Goal: Task Accomplishment & Management: Complete application form

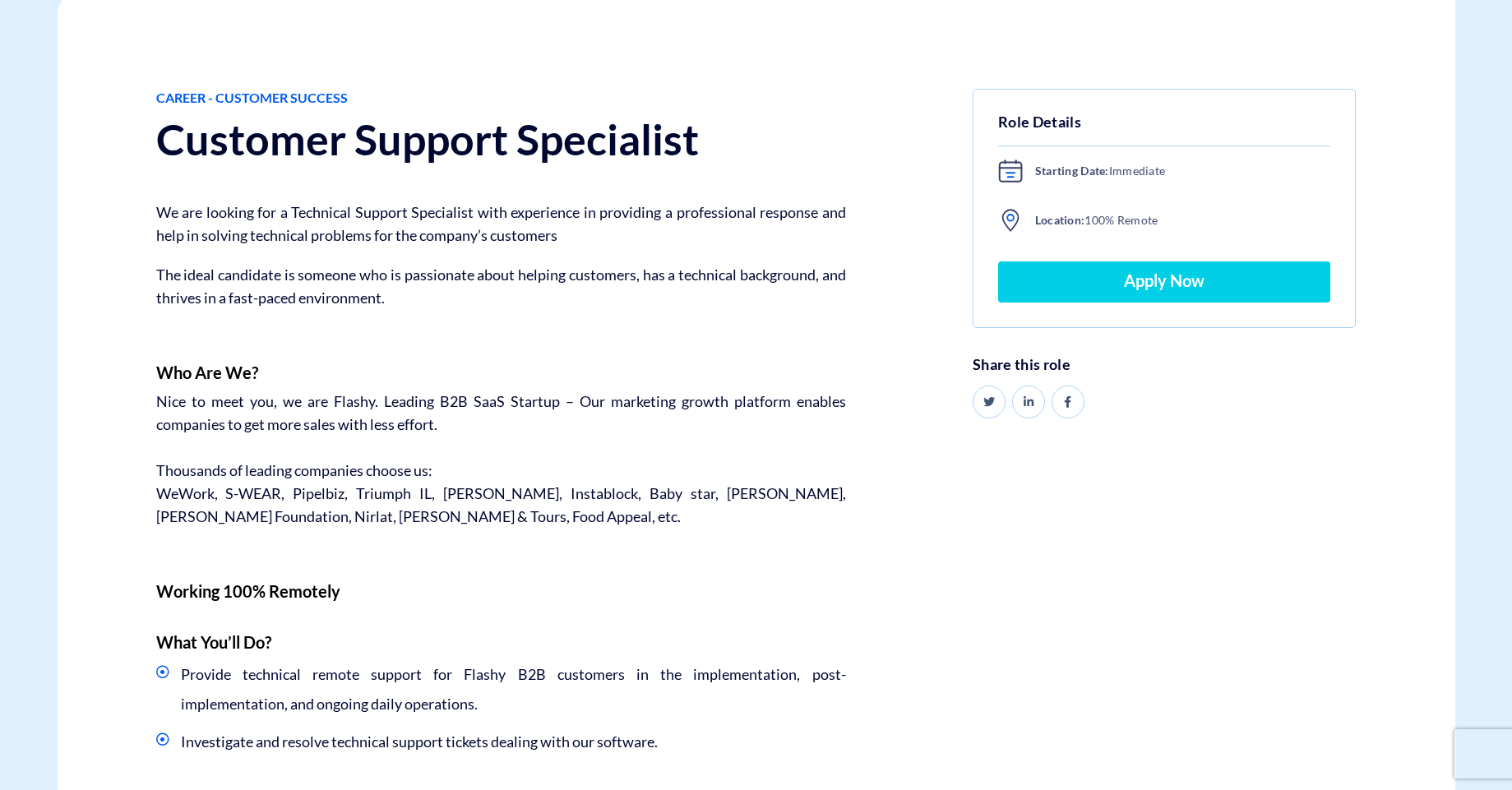
scroll to position [296, 0]
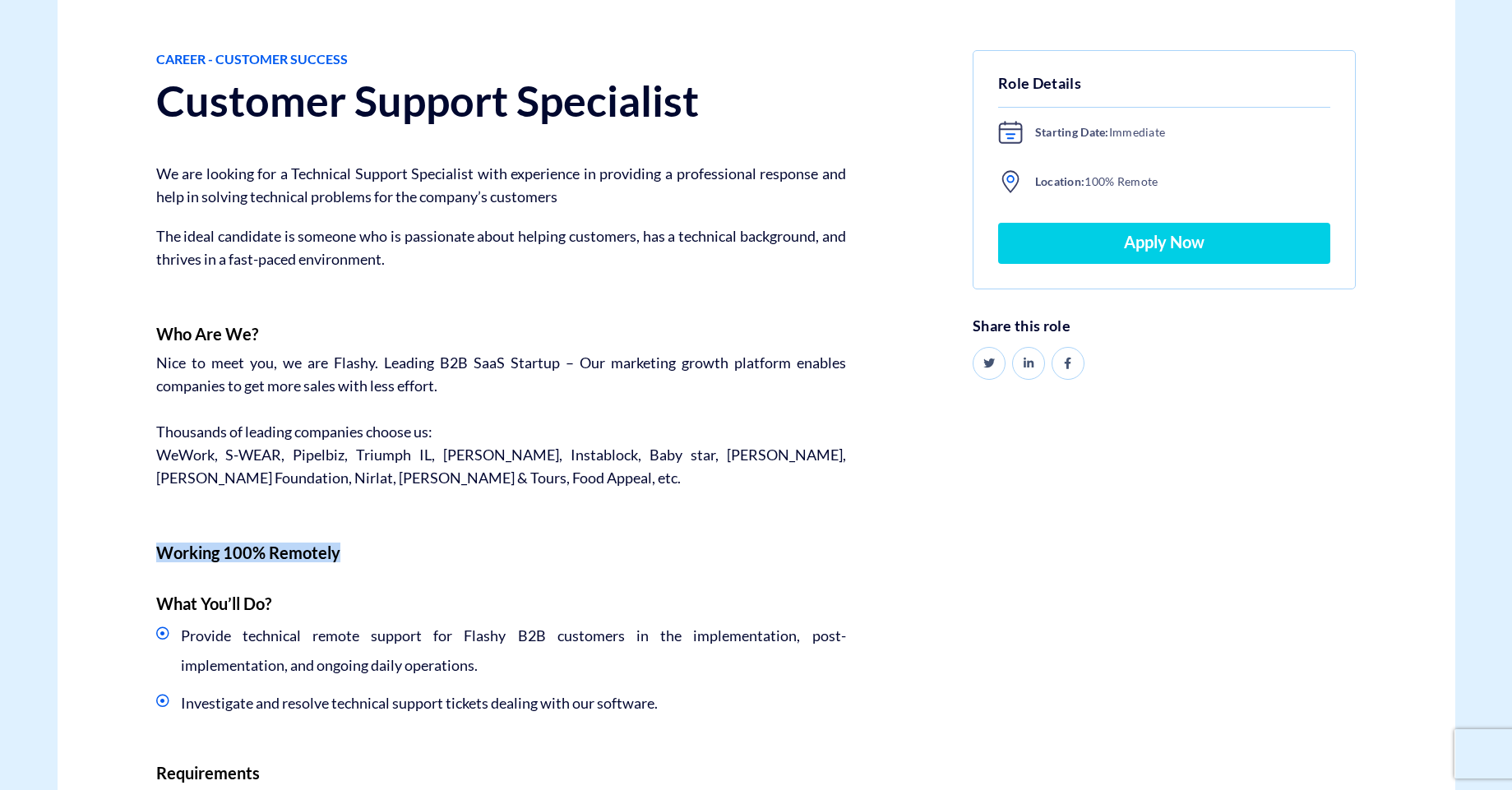
drag, startPoint x: 160, startPoint y: 547, endPoint x: 444, endPoint y: 553, distance: 284.1
click at [447, 551] on h4 "​Working 100% Remotely" at bounding box center [501, 552] width 689 height 18
click at [427, 558] on h4 "​Working 100% Remotely" at bounding box center [501, 552] width 689 height 18
click at [402, 601] on h4 "What You’ll Do?" at bounding box center [501, 603] width 689 height 18
drag, startPoint x: 381, startPoint y: 627, endPoint x: 572, endPoint y: 651, distance: 192.5
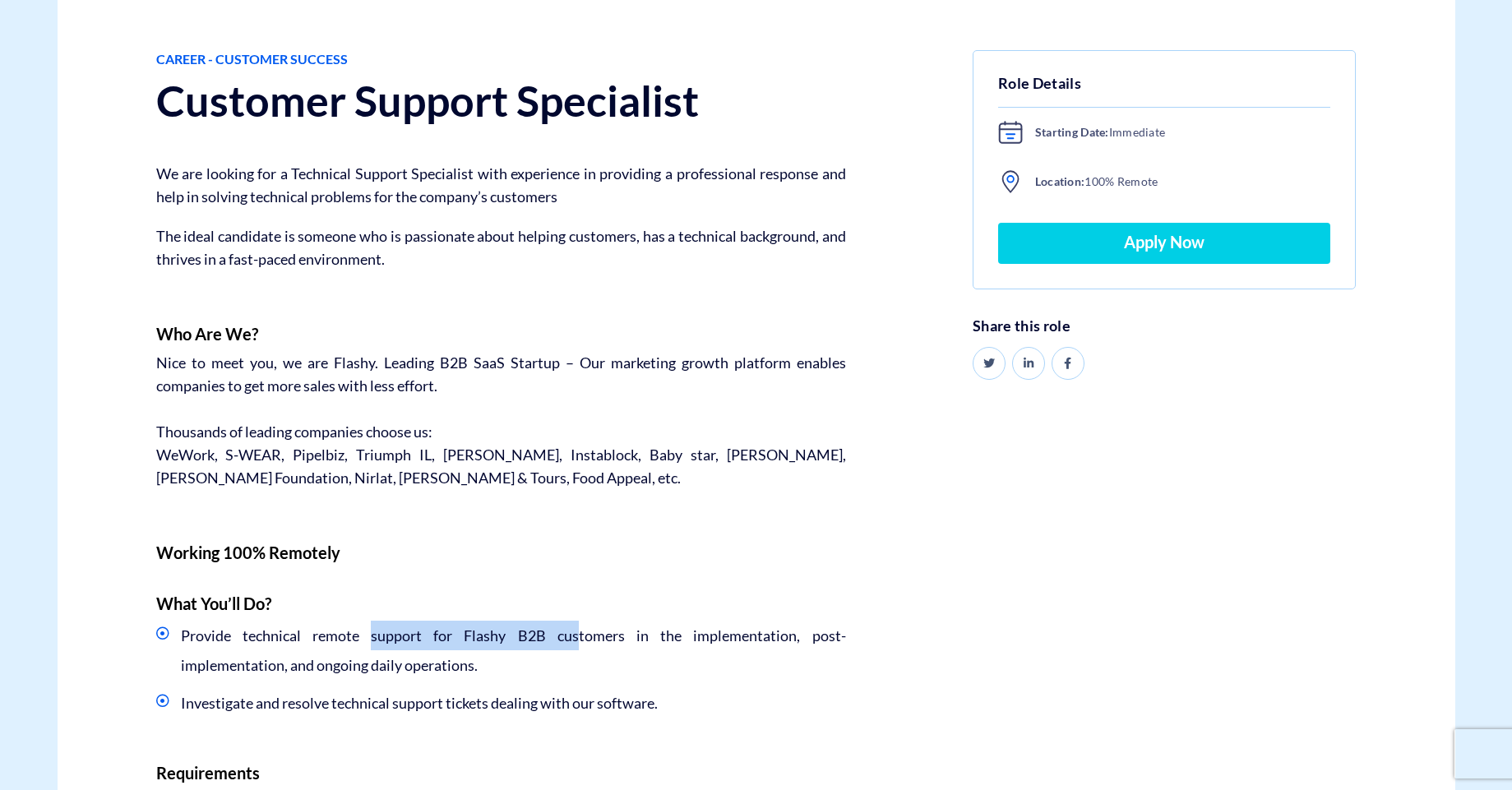
click at [576, 647] on li "Provide technical remote support for Flashy B2B customers in the implementation…" at bounding box center [501, 650] width 689 height 59
click at [553, 663] on li "Provide technical remote support for Flashy B2B customers in the implementation…" at bounding box center [501, 650] width 689 height 59
drag, startPoint x: 593, startPoint y: 633, endPoint x: 796, endPoint y: 642, distance: 203.2
click at [792, 636] on li "Provide technical remote support for Flashy B2B customers in the implementation…" at bounding box center [501, 650] width 689 height 59
click at [794, 655] on li "Provide technical remote support for Flashy B2B customers in the implementation…" at bounding box center [501, 650] width 689 height 59
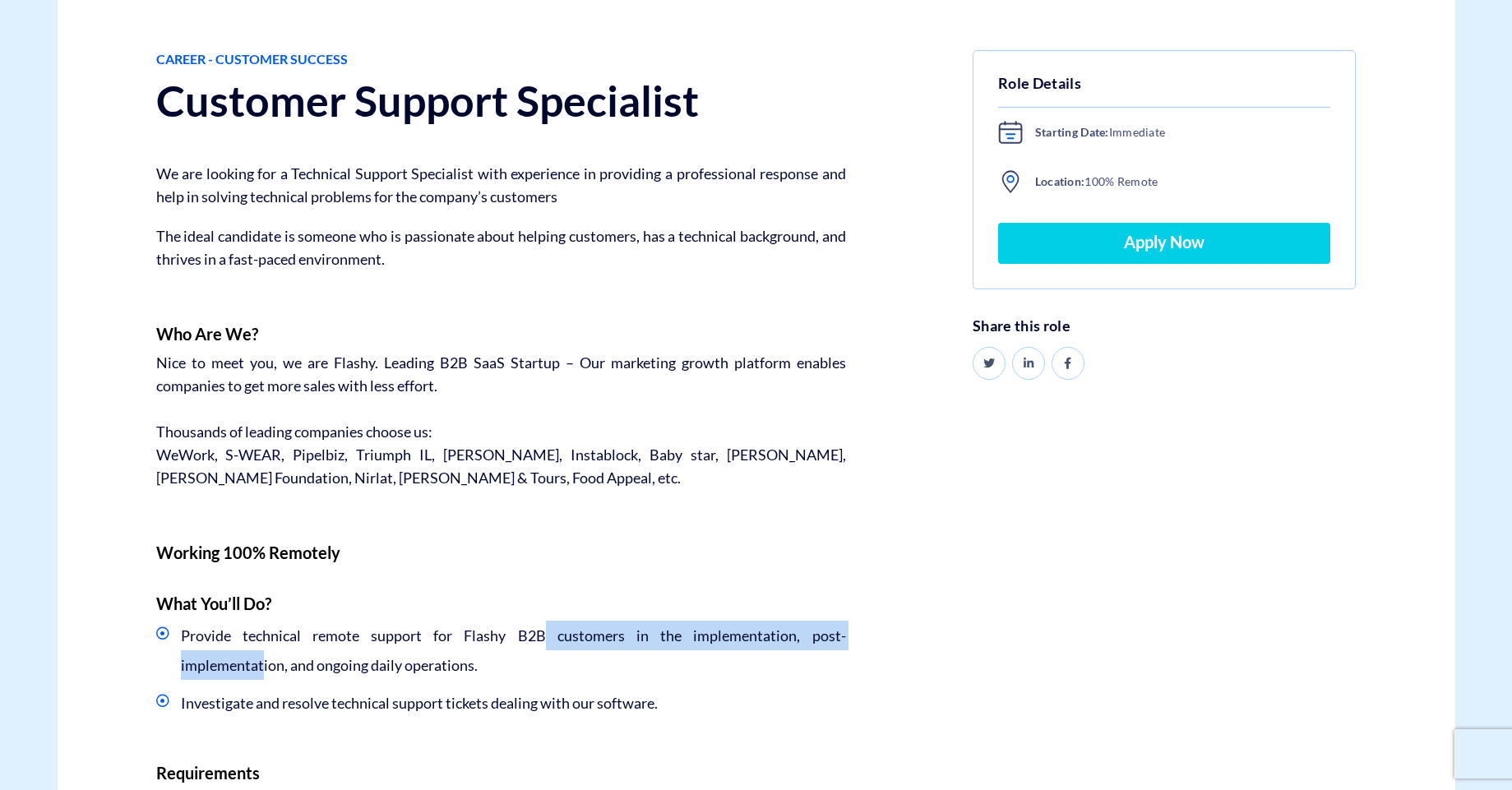
drag, startPoint x: 382, startPoint y: 655, endPoint x: 556, endPoint y: 646, distance: 174.2
click at [555, 646] on li "Provide technical remote support for Flashy B2B customers in the implementation…" at bounding box center [501, 650] width 689 height 59
click at [557, 646] on li "Provide technical remote support for Flashy B2B customers in the implementation…" at bounding box center [501, 650] width 689 height 59
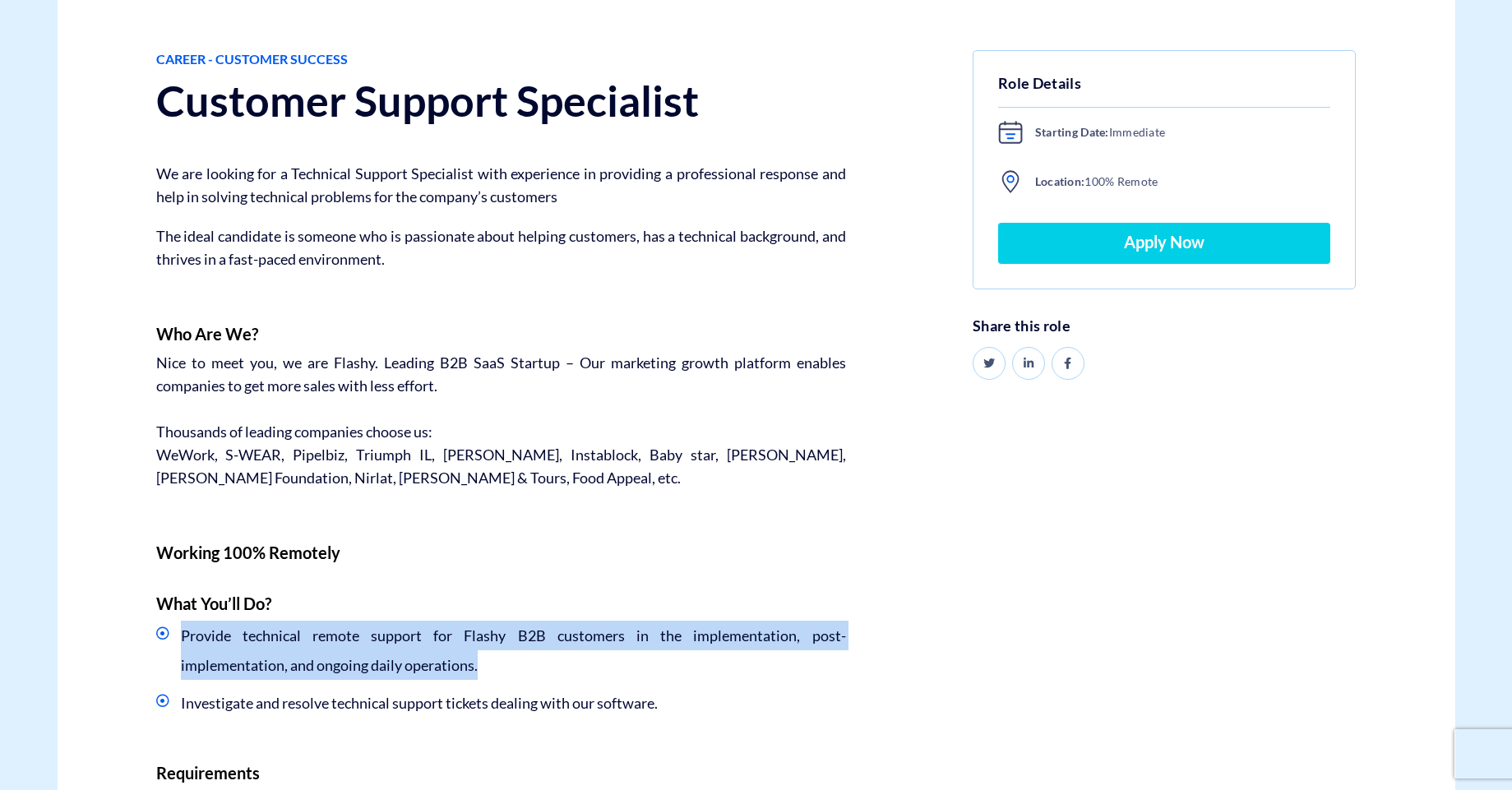
drag, startPoint x: 476, startPoint y: 677, endPoint x: 181, endPoint y: 633, distance: 298.3
click at [181, 633] on li "Provide technical remote support for Flashy B2B customers in the implementation…" at bounding box center [501, 650] width 689 height 59
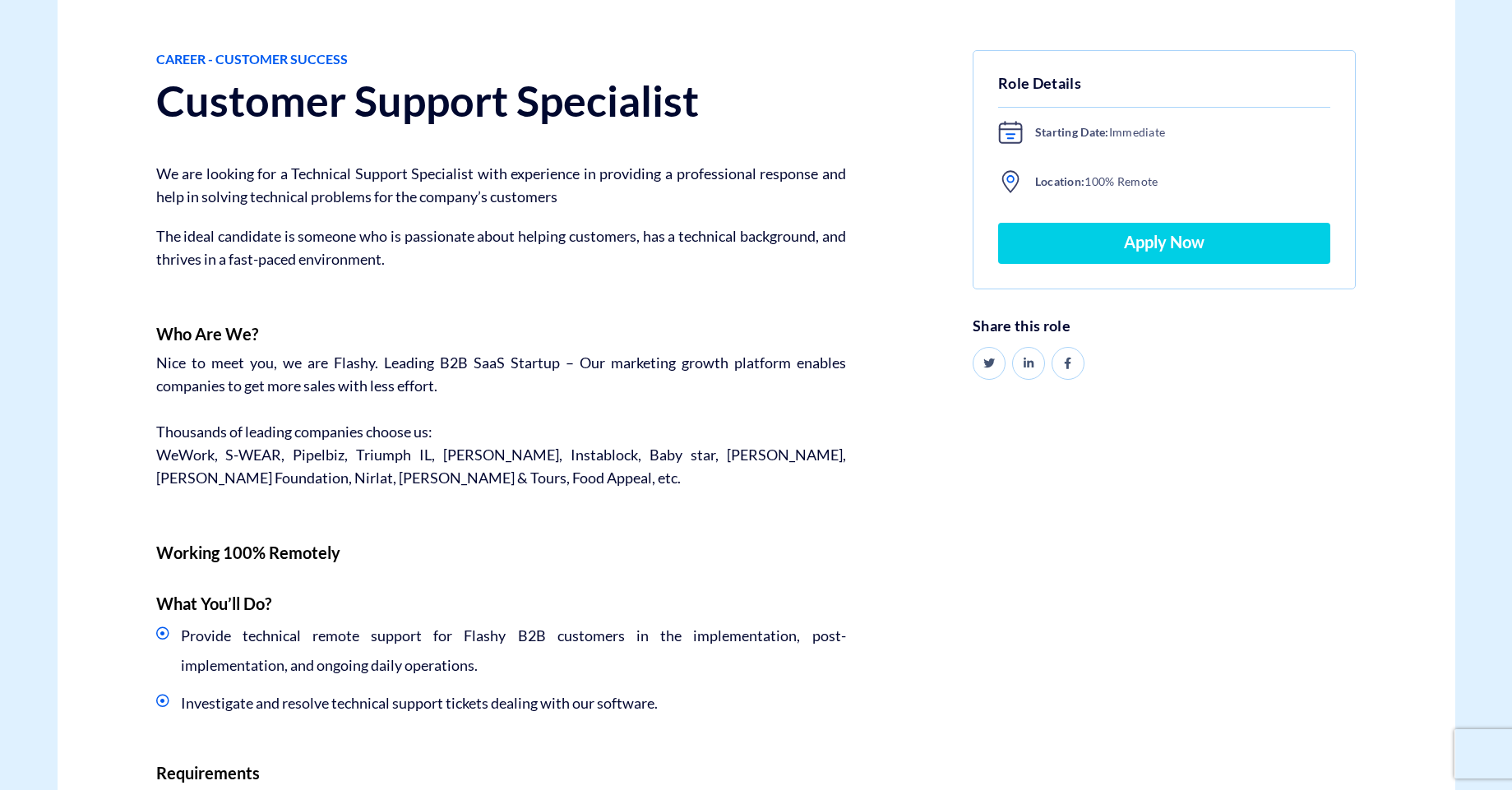
click at [654, 700] on li "Investigate and resolve technical support tickets dealing with our software." at bounding box center [501, 703] width 689 height 30
drag, startPoint x: 354, startPoint y: 700, endPoint x: 676, endPoint y: 699, distance: 322.0
click at [676, 699] on li "Investigate and resolve technical support tickets dealing with our software." at bounding box center [501, 703] width 689 height 30
click at [680, 697] on li "Investigate and resolve technical support tickets dealing with our software." at bounding box center [501, 703] width 689 height 30
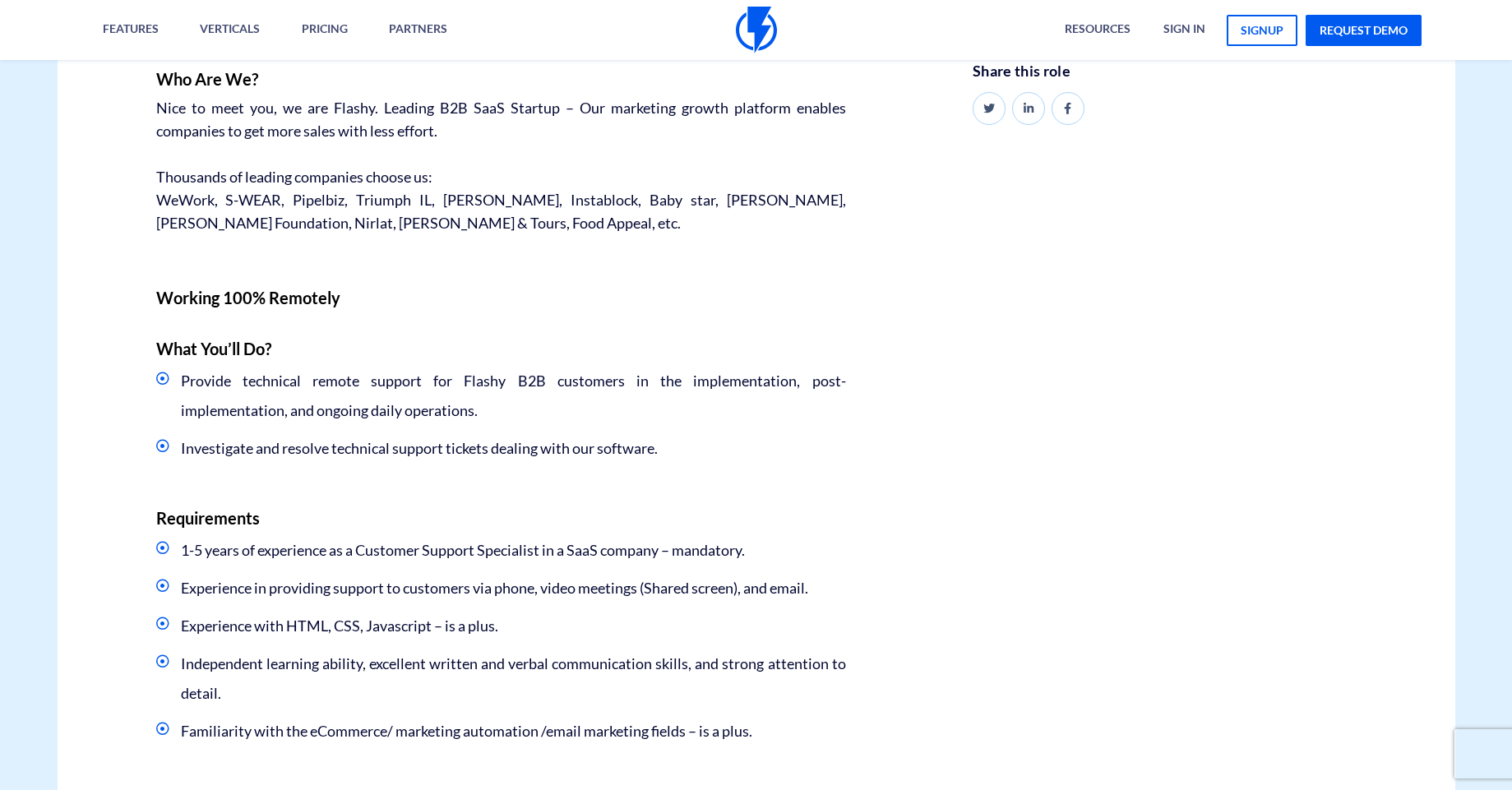
scroll to position [592, 0]
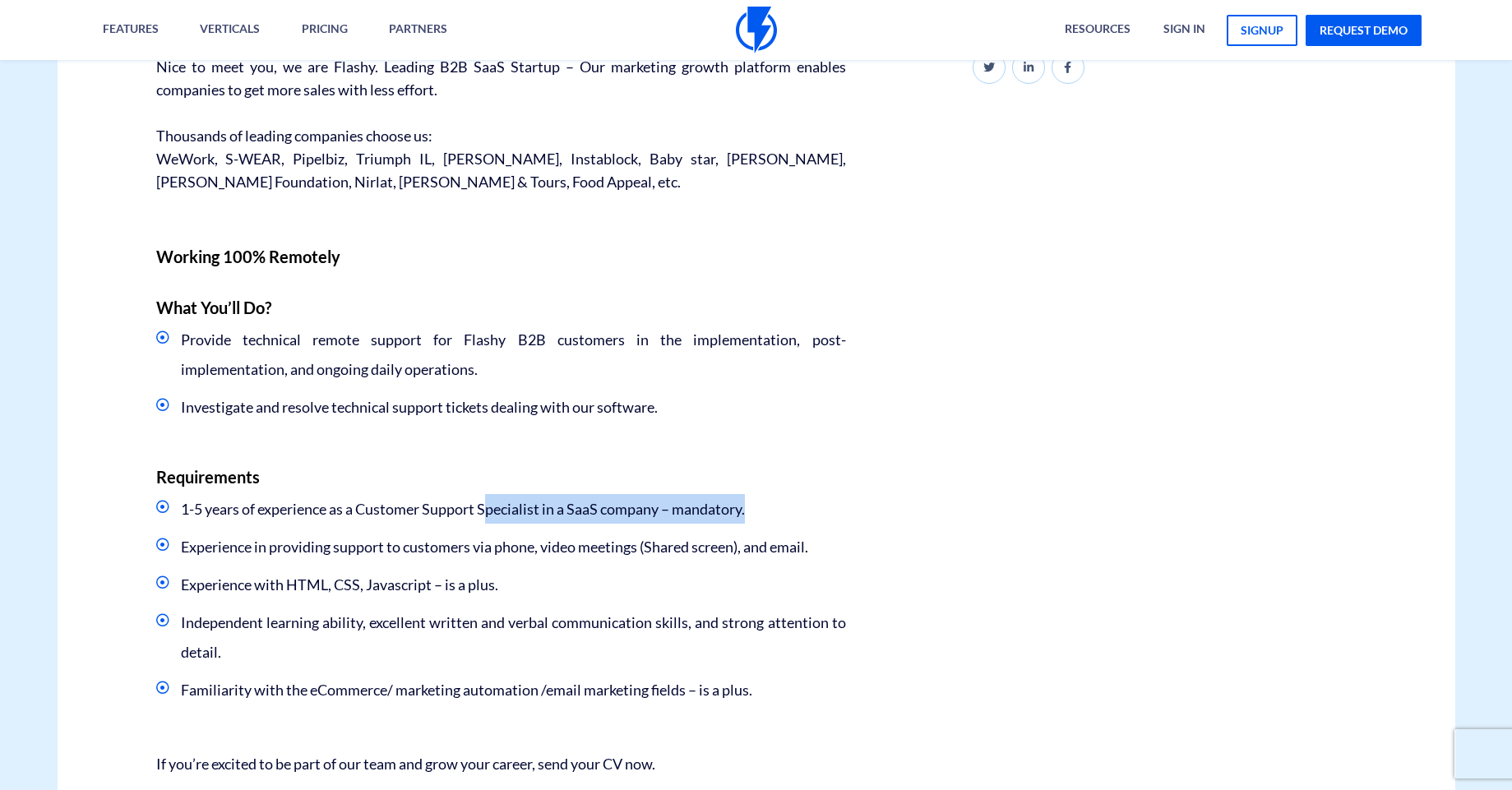
drag, startPoint x: 504, startPoint y: 508, endPoint x: 840, endPoint y: 496, distance: 336.2
click at [840, 496] on li "1-5 years of experience as a Customer Support Specialist in a SaaS company – ma…" at bounding box center [501, 508] width 689 height 30
click at [840, 496] on li "1-5 years of experience as a Customer Support Specialist in a SaaS company – ma…" at bounding box center [501, 508] width 689 height 30
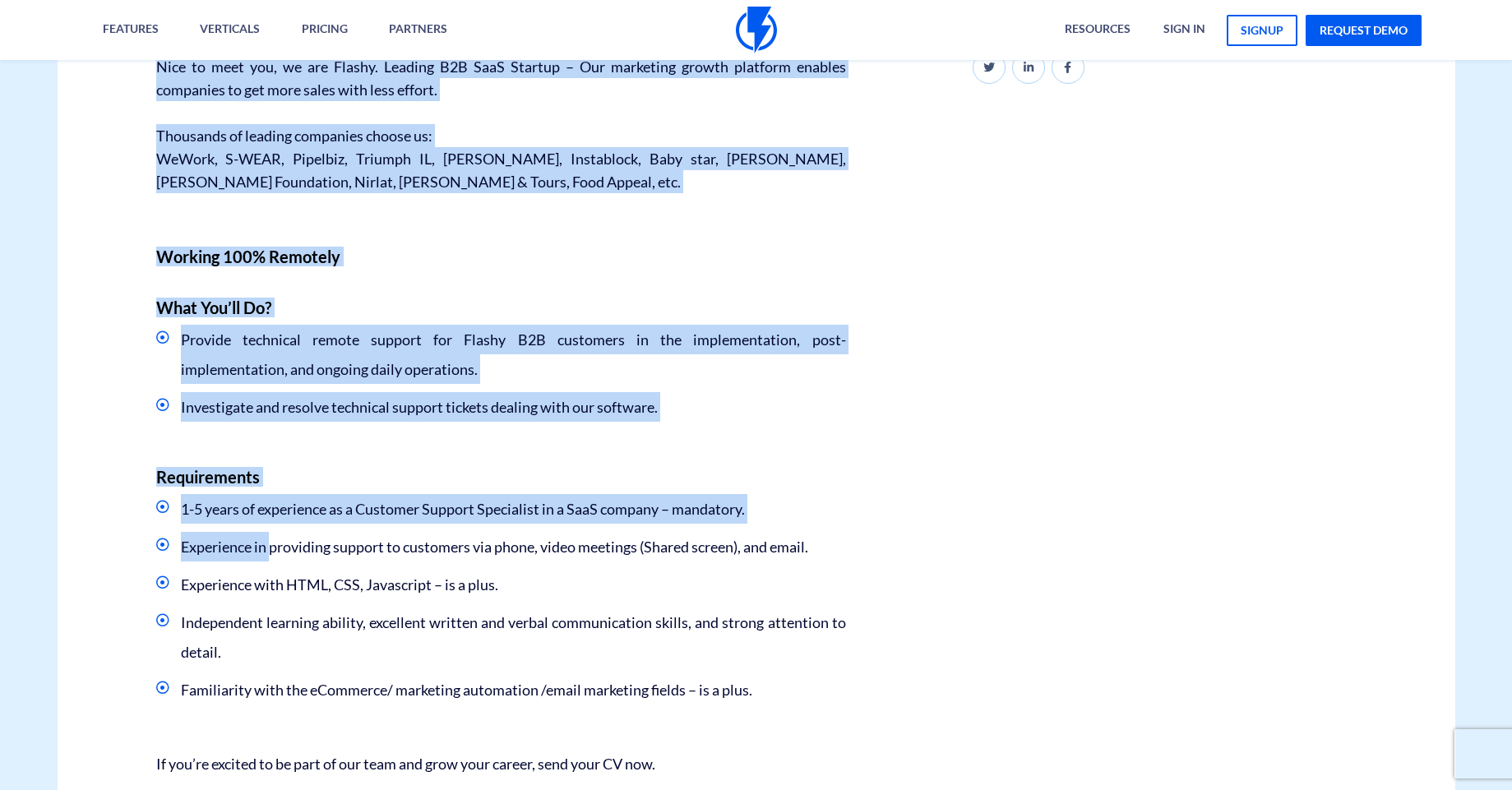
drag, startPoint x: 320, startPoint y: 556, endPoint x: 909, endPoint y: 547, distance: 589.1
click at [909, 549] on div "Career - Customer Success Customer Support Specialist We are looking for a Tech…" at bounding box center [756, 307] width 1422 height 1304
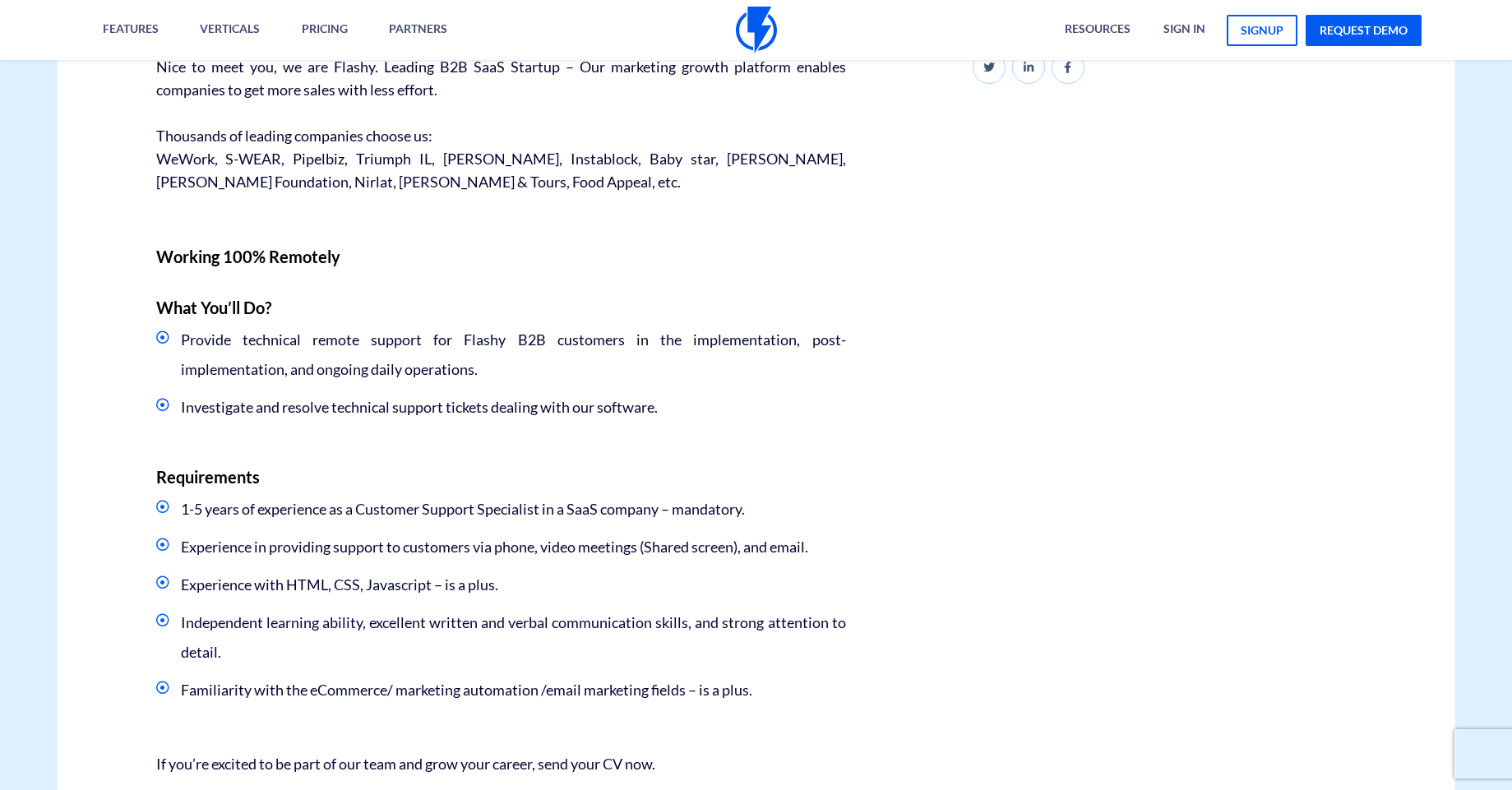
click at [909, 547] on div "Career - Customer Success Customer Support Specialist We are looking for a Tech…" at bounding box center [756, 307] width 1422 height 1304
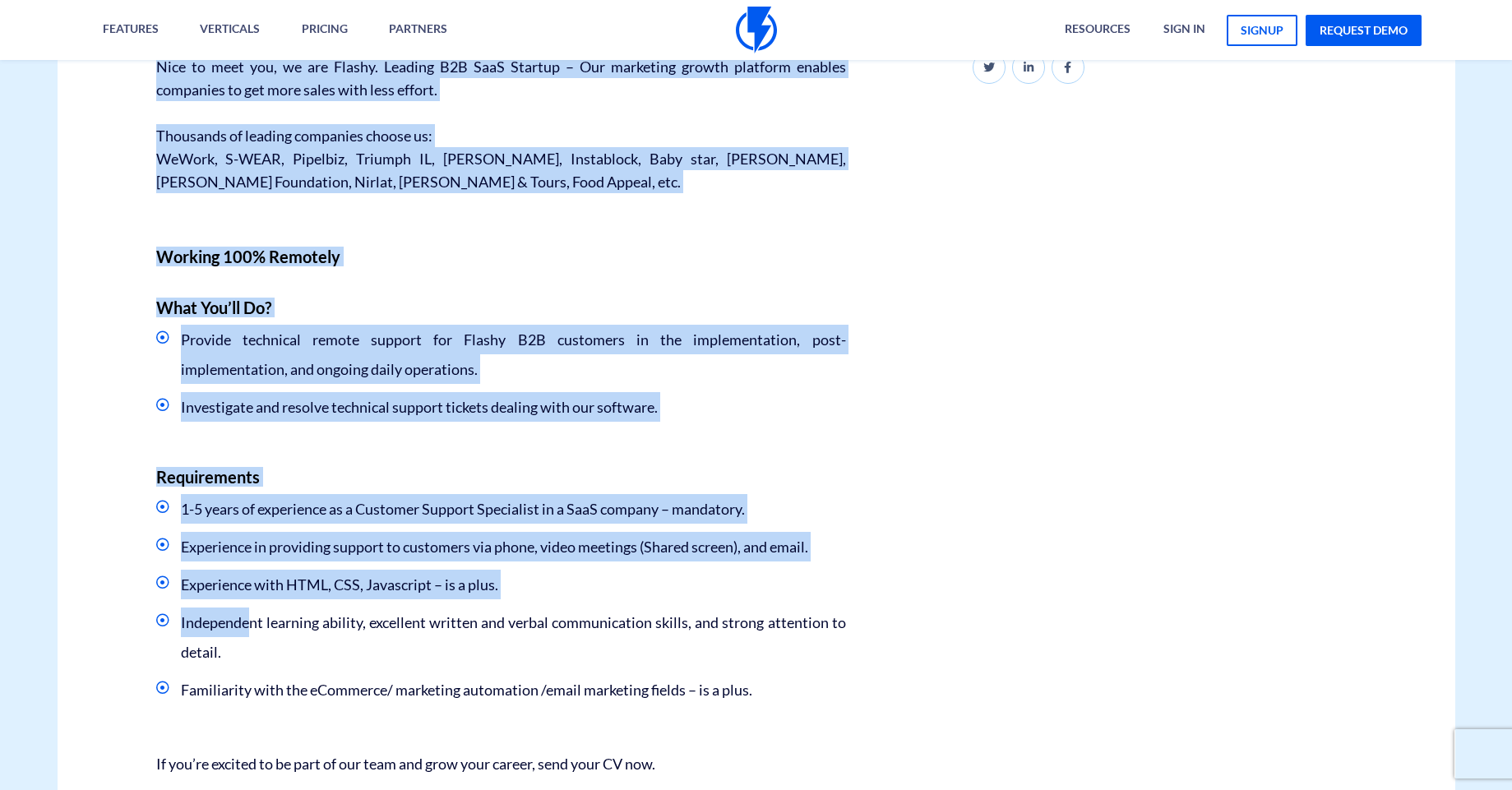
drag, startPoint x: 305, startPoint y: 633, endPoint x: 1036, endPoint y: 613, distance: 731.3
click at [1032, 614] on div "Career - Customer Success Customer Support Specialist We are looking for a Tech…" at bounding box center [756, 307] width 1422 height 1304
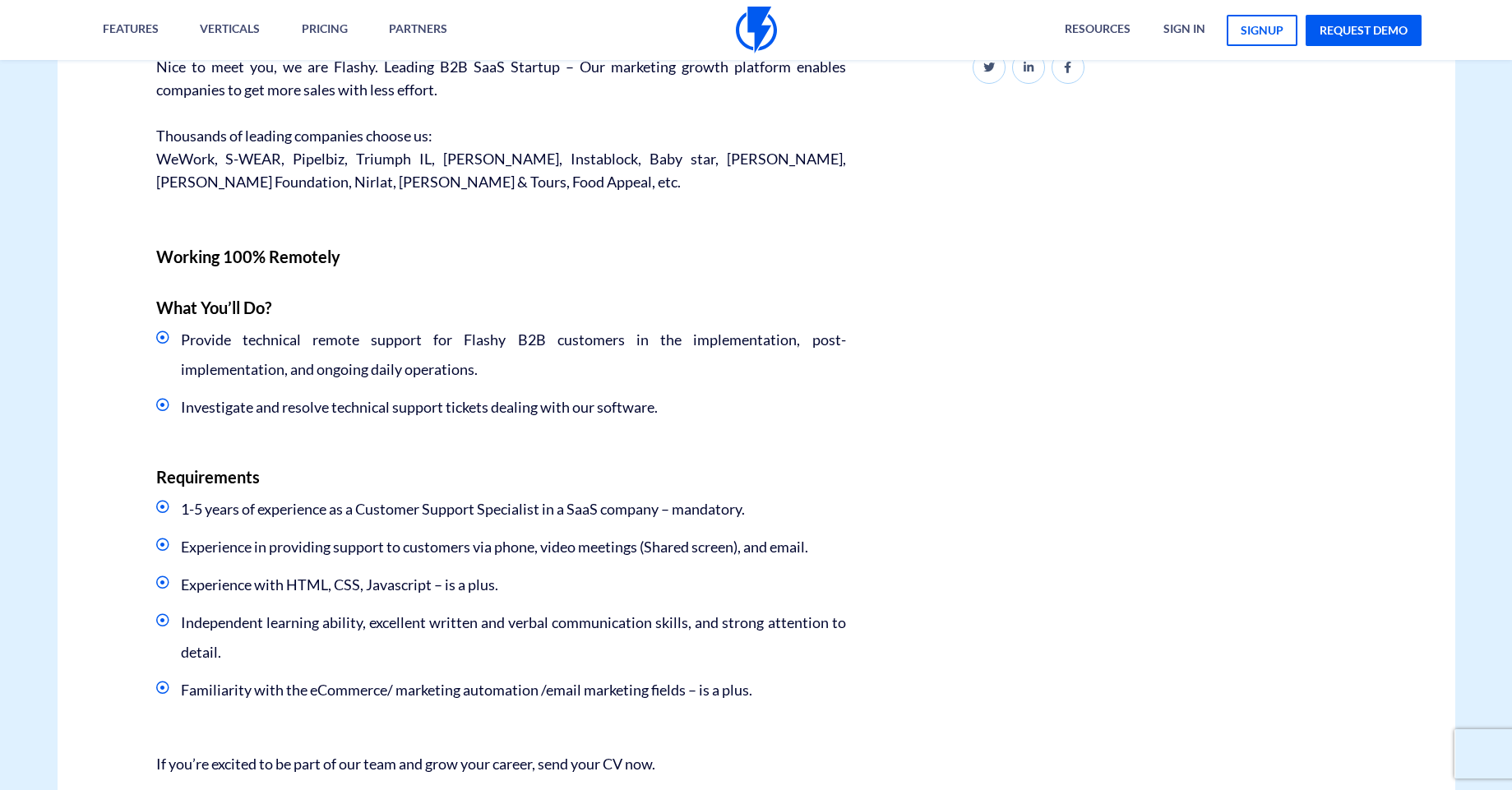
click at [1036, 613] on div "Career - Customer Success Customer Support Specialist We are looking for a Tech…" at bounding box center [756, 307] width 1422 height 1304
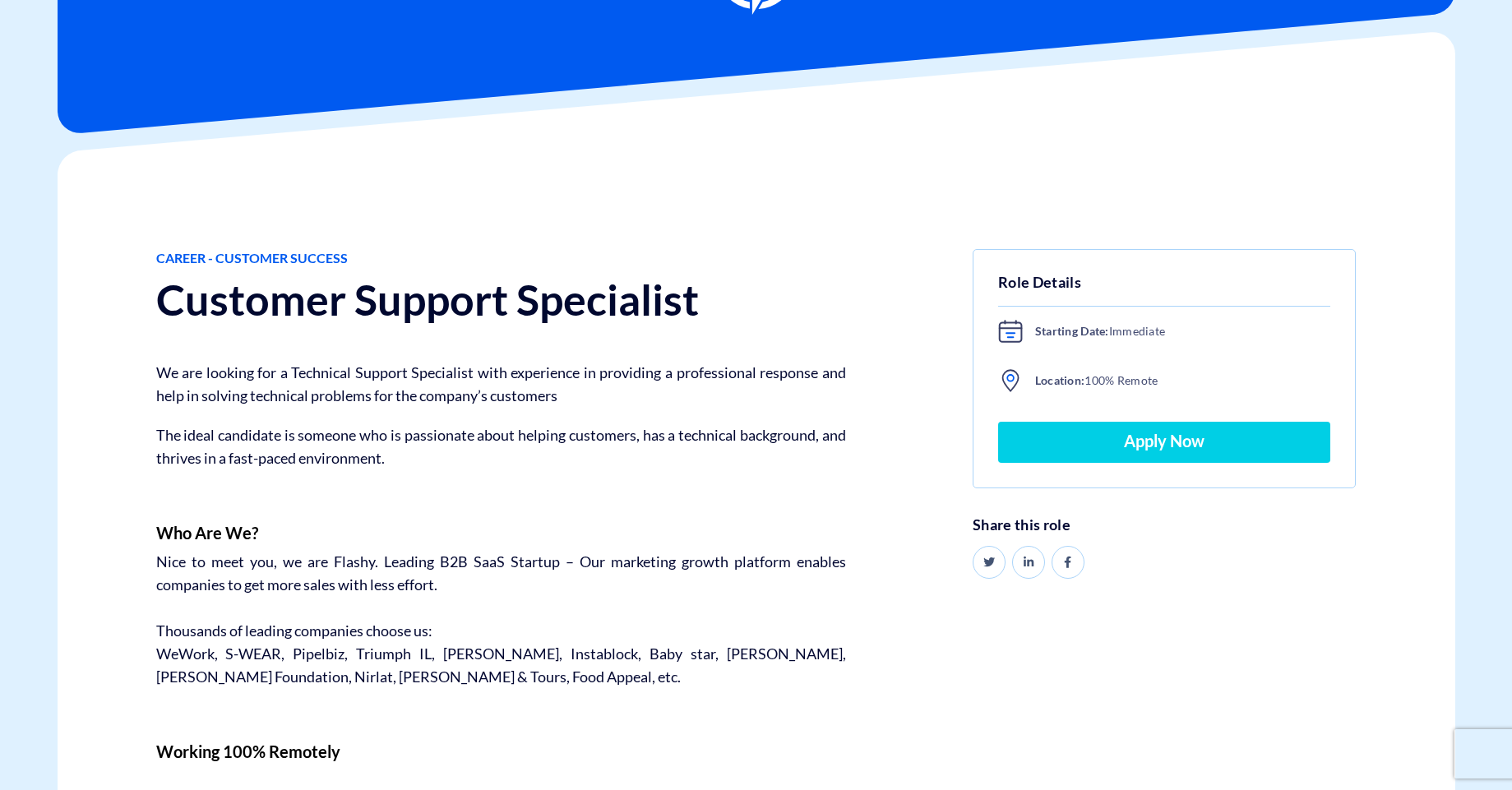
scroll to position [0, 0]
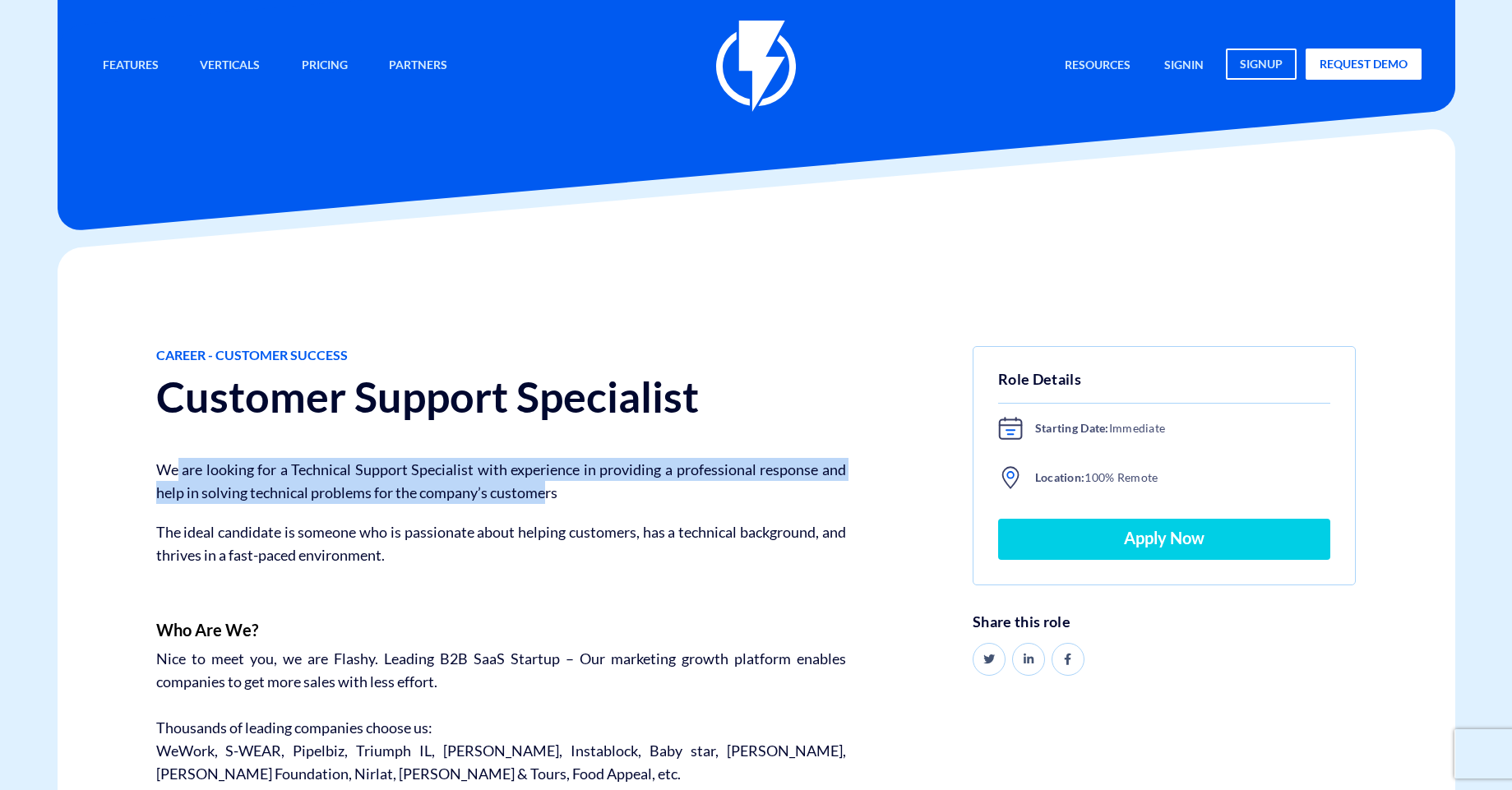
drag, startPoint x: 177, startPoint y: 468, endPoint x: 568, endPoint y: 486, distance: 391.4
click at [557, 488] on p "We are looking for a Technical Support Specialist with experience in providing …" at bounding box center [501, 481] width 689 height 46
click at [570, 486] on p "We are looking for a Technical Support Specialist with experience in providing …" at bounding box center [501, 481] width 689 height 46
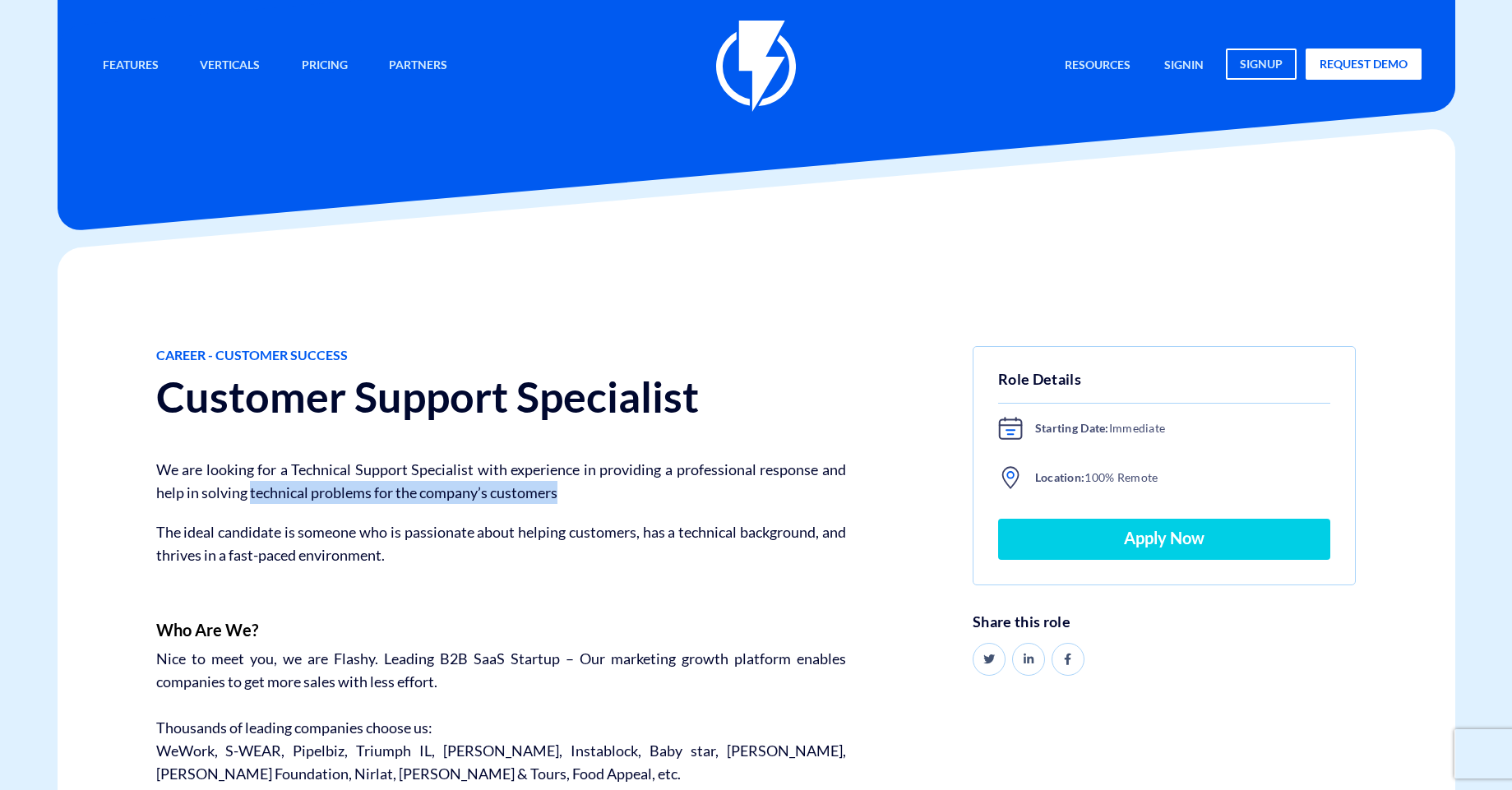
drag, startPoint x: 258, startPoint y: 494, endPoint x: 623, endPoint y: 497, distance: 365.0
click at [596, 497] on p "We are looking for a Technical Support Specialist with experience in providing …" at bounding box center [501, 481] width 689 height 46
click at [638, 497] on p "We are looking for a Technical Support Specialist with experience in providing …" at bounding box center [501, 481] width 689 height 46
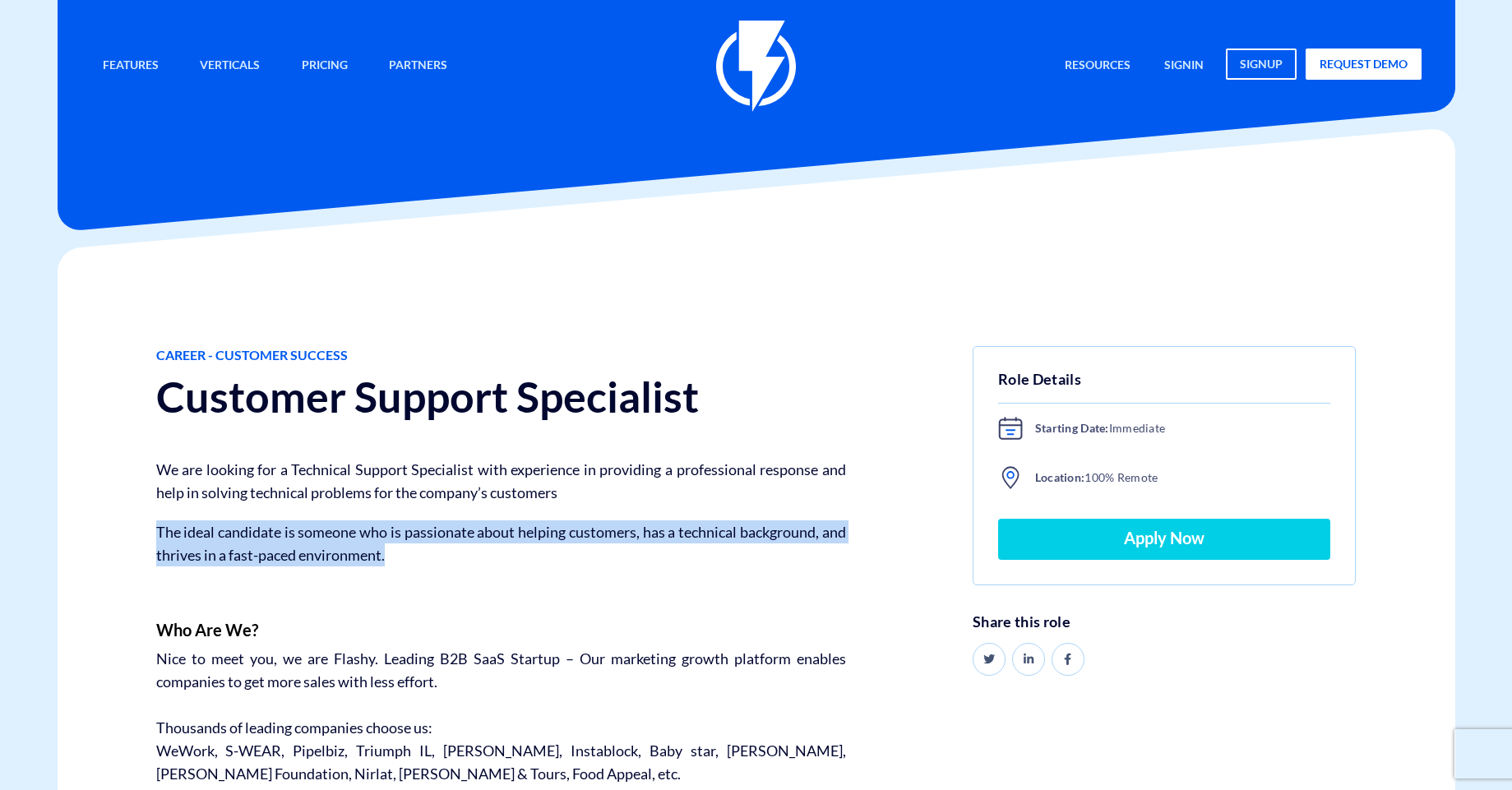
drag, startPoint x: 198, startPoint y: 529, endPoint x: 467, endPoint y: 566, distance: 271.5
click at [453, 566] on p "The ideal candidate is someone who is passionate about helping customers, has a…" at bounding box center [501, 543] width 689 height 46
click at [465, 566] on p "The ideal candidate is someone who is passionate about helping customers, has a…" at bounding box center [501, 543] width 689 height 46
click at [1127, 534] on link "Apply Now" at bounding box center [1165, 539] width 333 height 41
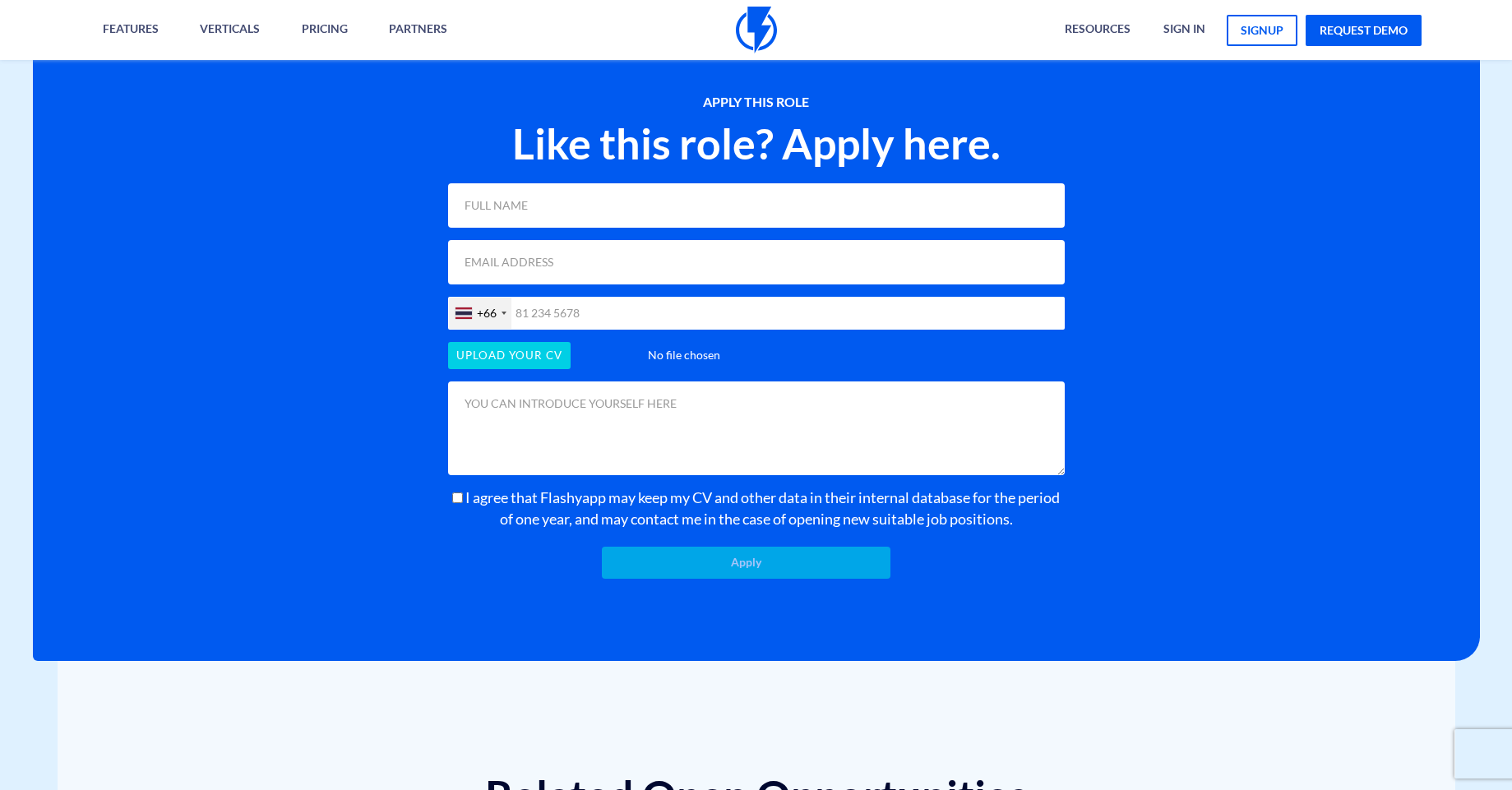
scroll to position [1551, 0]
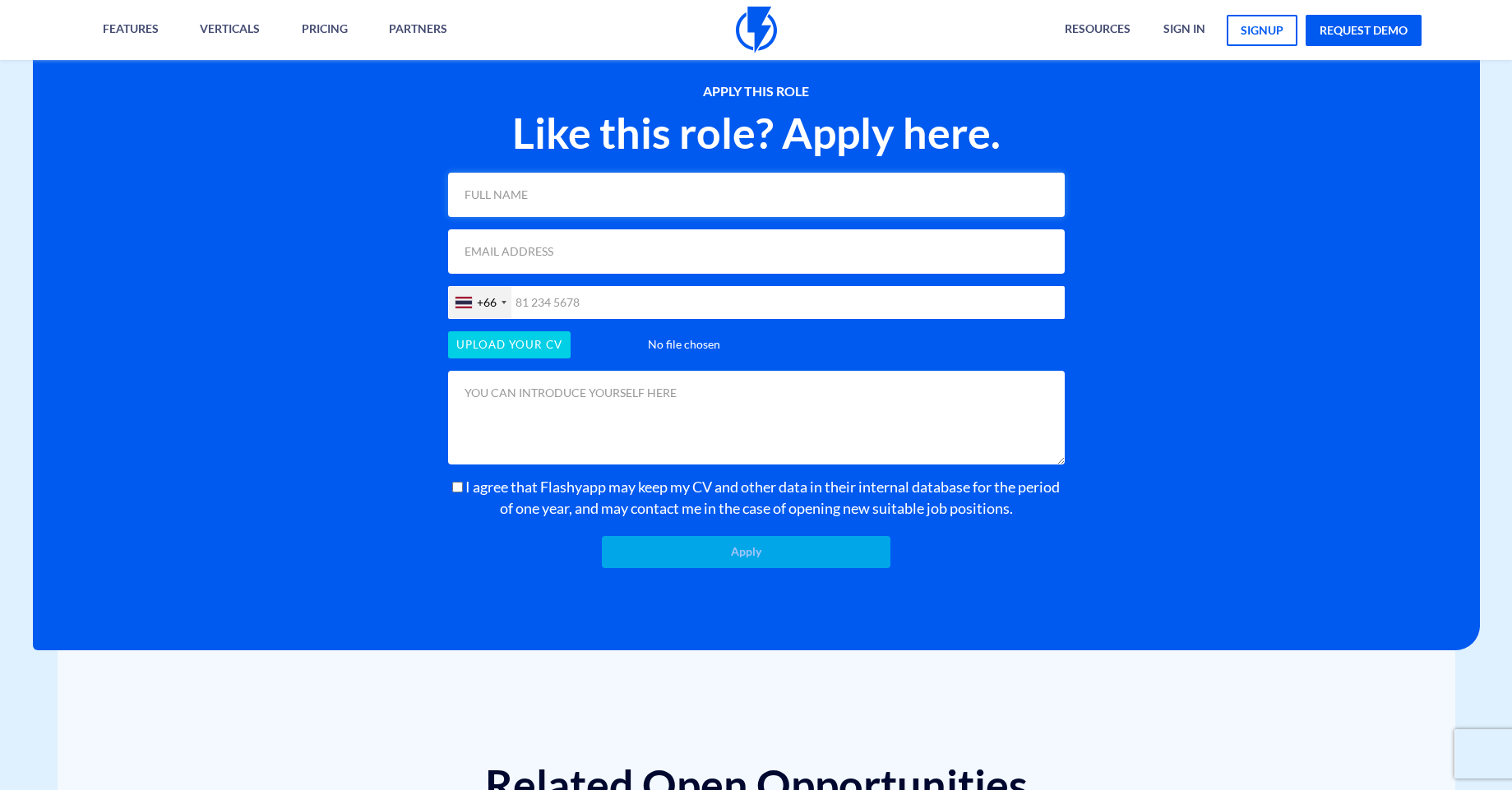
click at [501, 197] on input "text" at bounding box center [756, 195] width 617 height 44
type input "Yuliya Hovhannisyan"
type input "hovhannisyan.yuli@gmail.com"
click at [493, 305] on div "+66" at bounding box center [486, 302] width 20 height 16
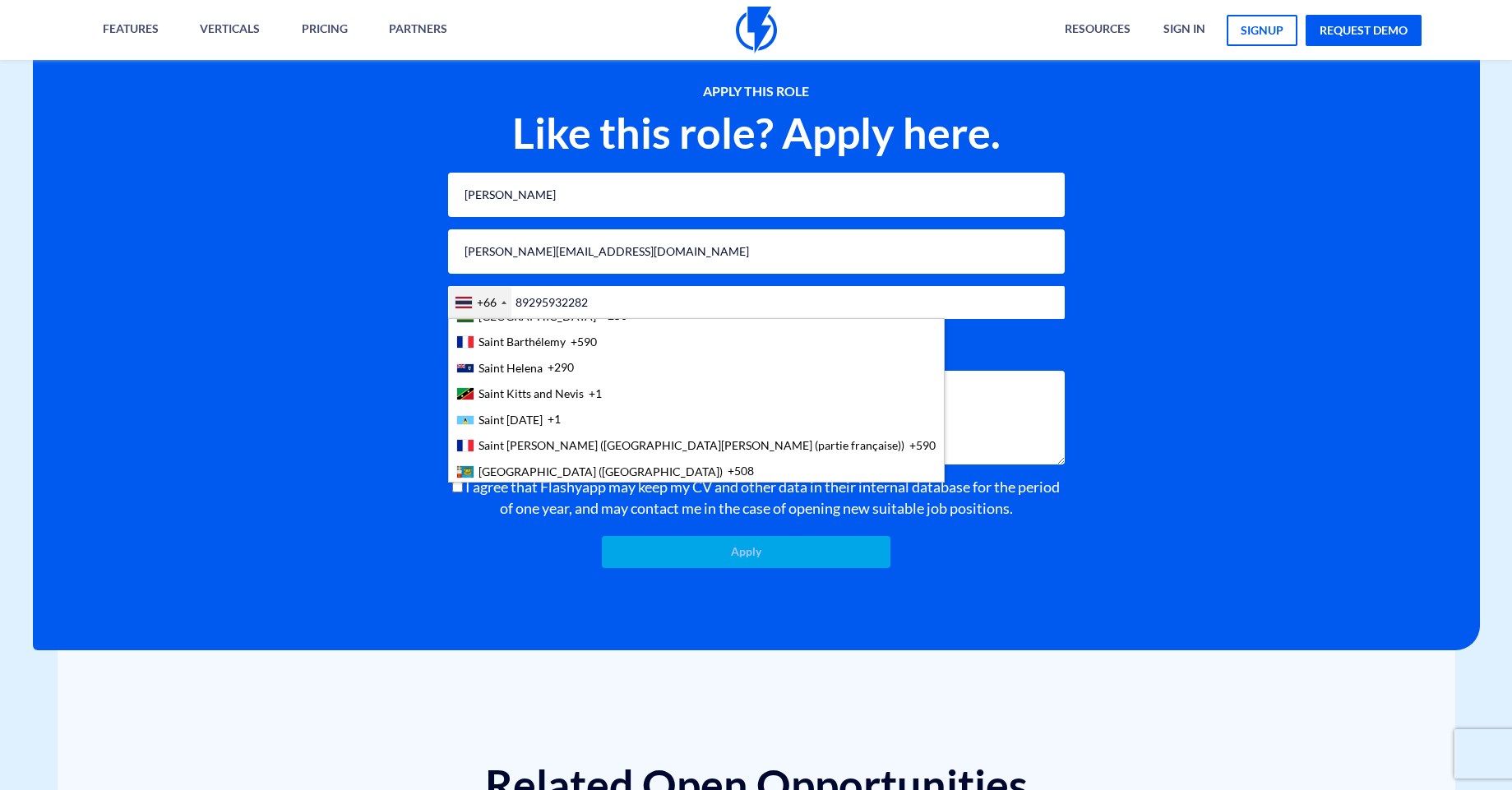
scroll to position [4662, 0]
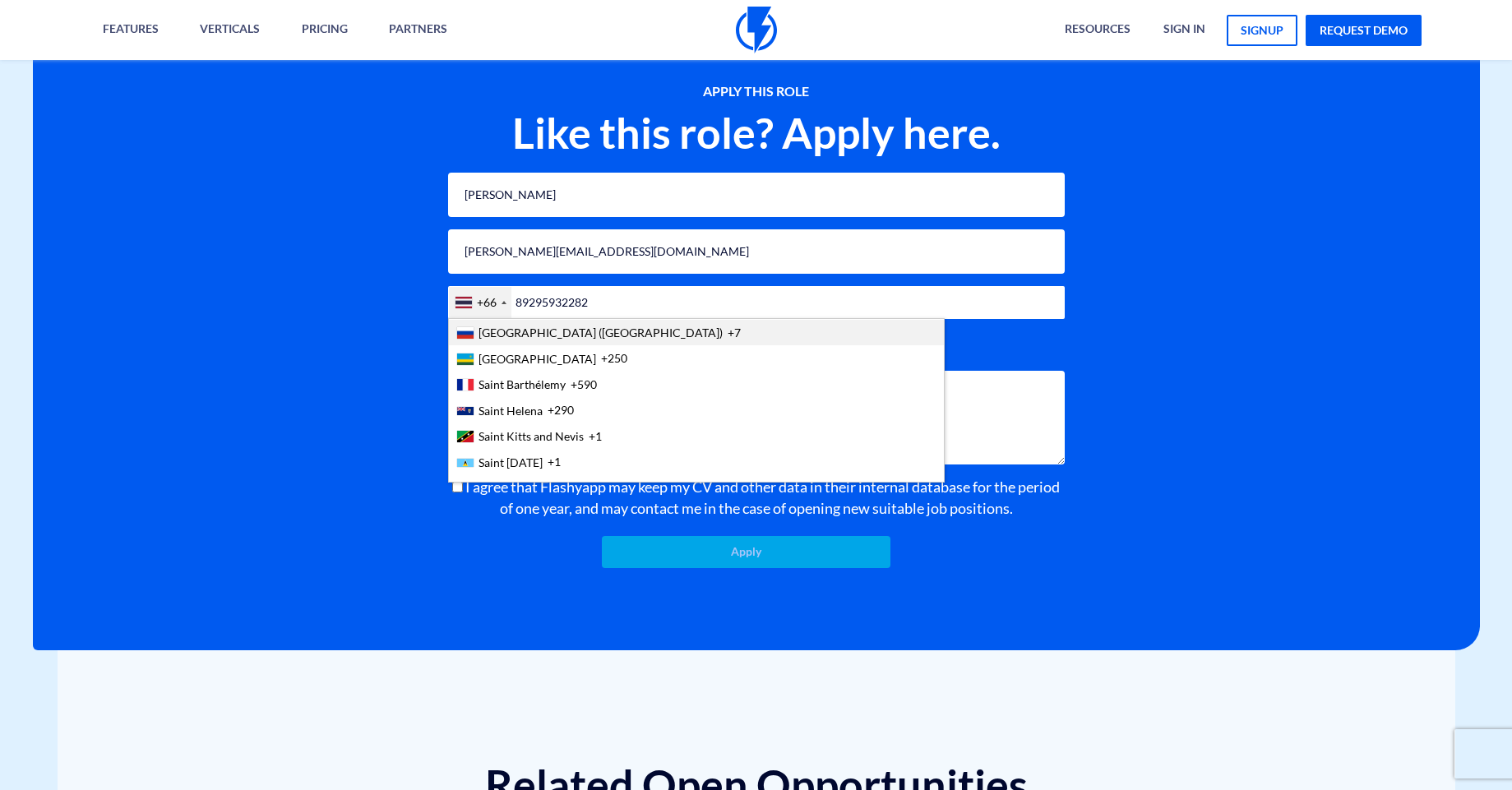
click at [922, 354] on input "file" at bounding box center [756, 345] width 617 height 27
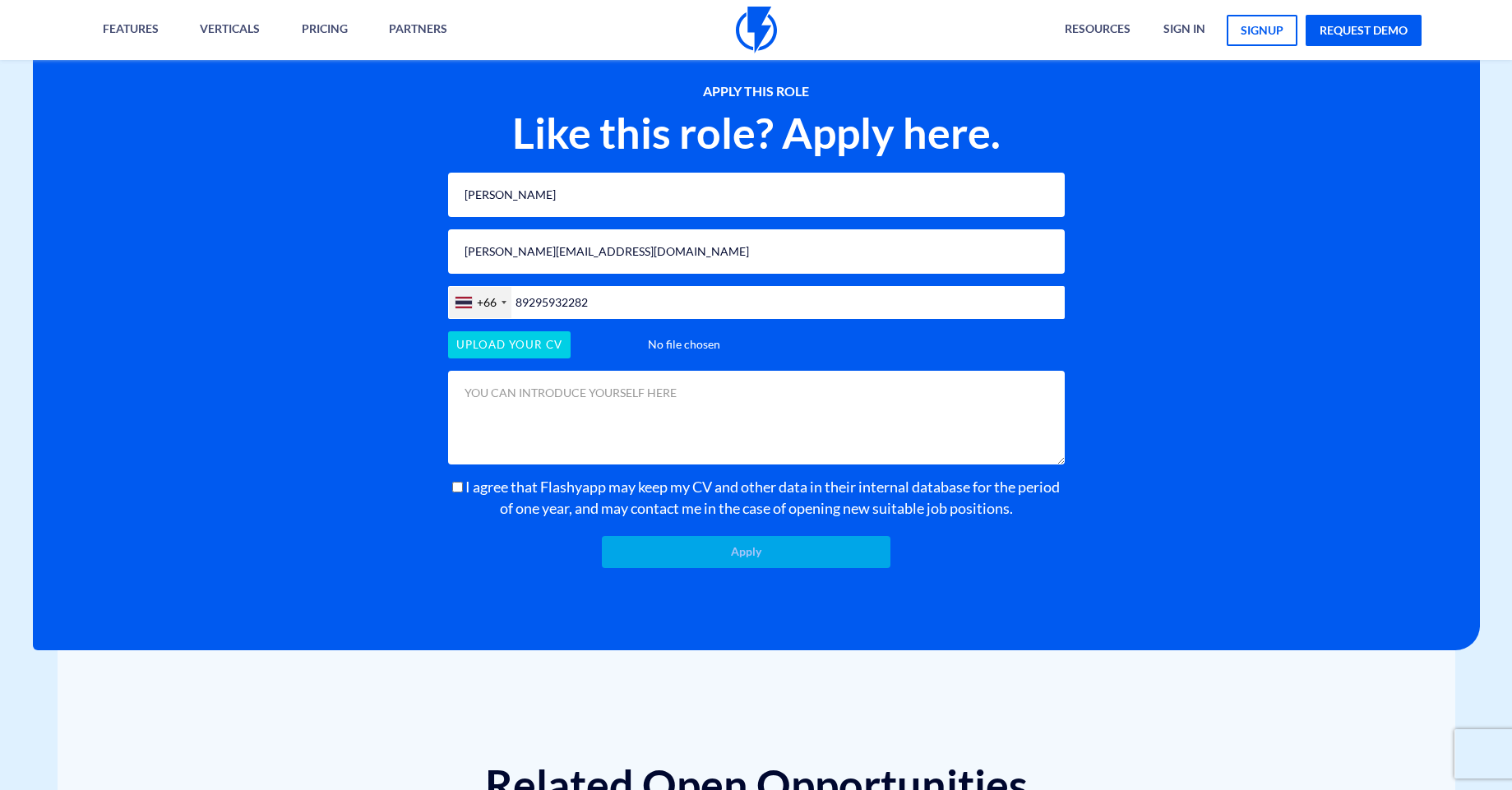
click at [486, 295] on div "+66" at bounding box center [486, 302] width 20 height 16
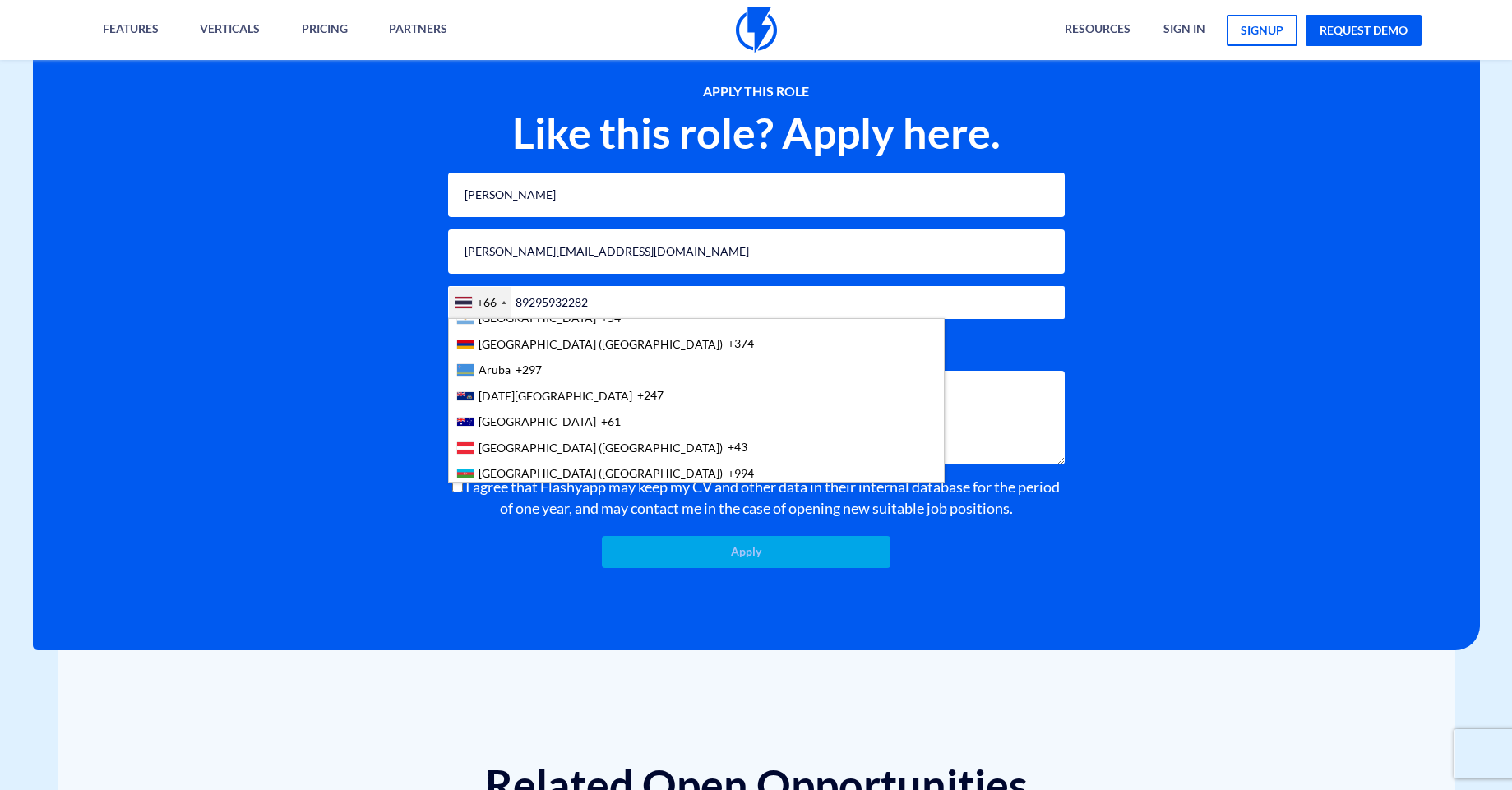
scroll to position [305, 0]
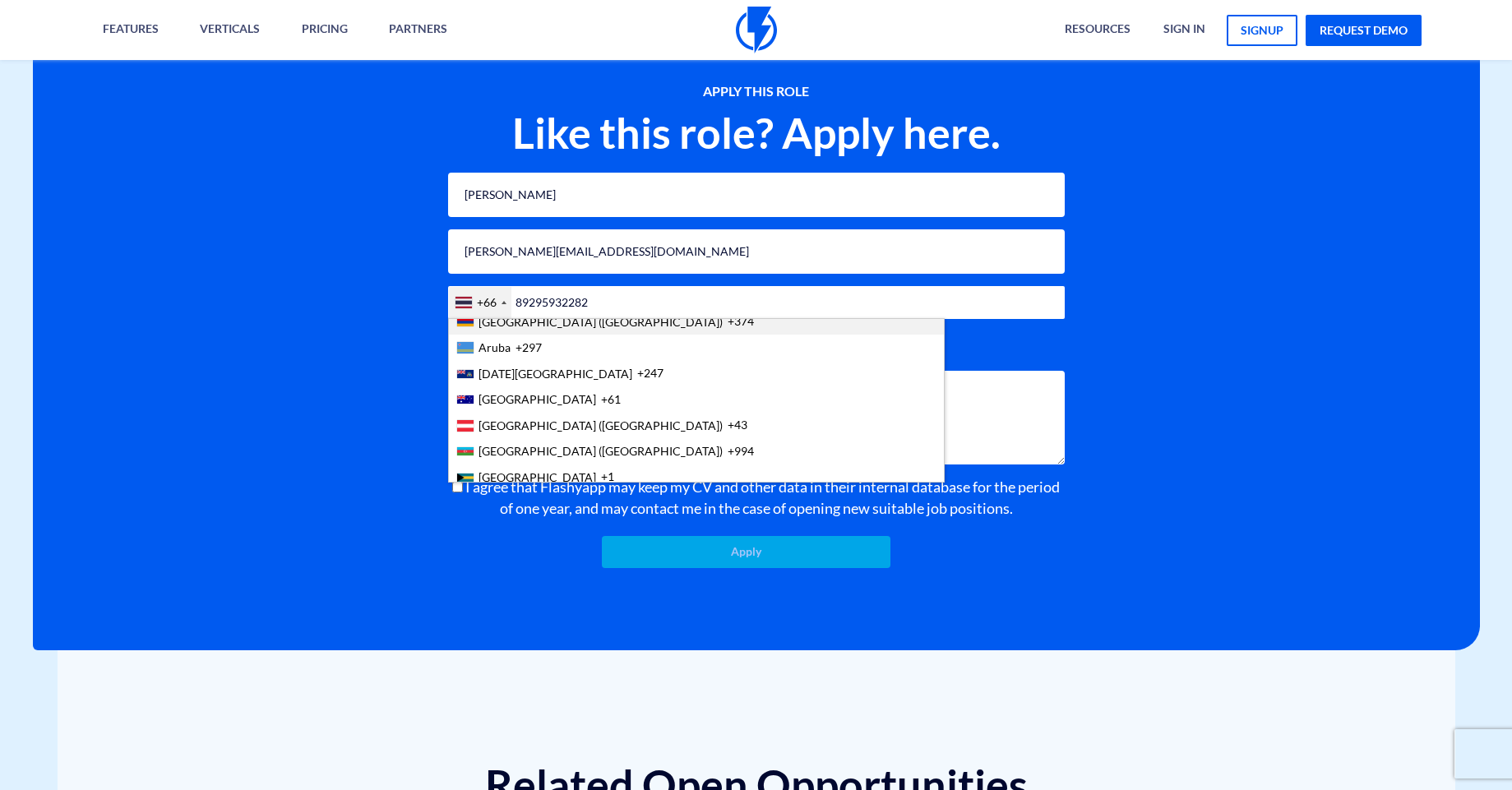
click at [491, 329] on li "Armenia (Հայաստան) +374" at bounding box center [696, 321] width 495 height 26
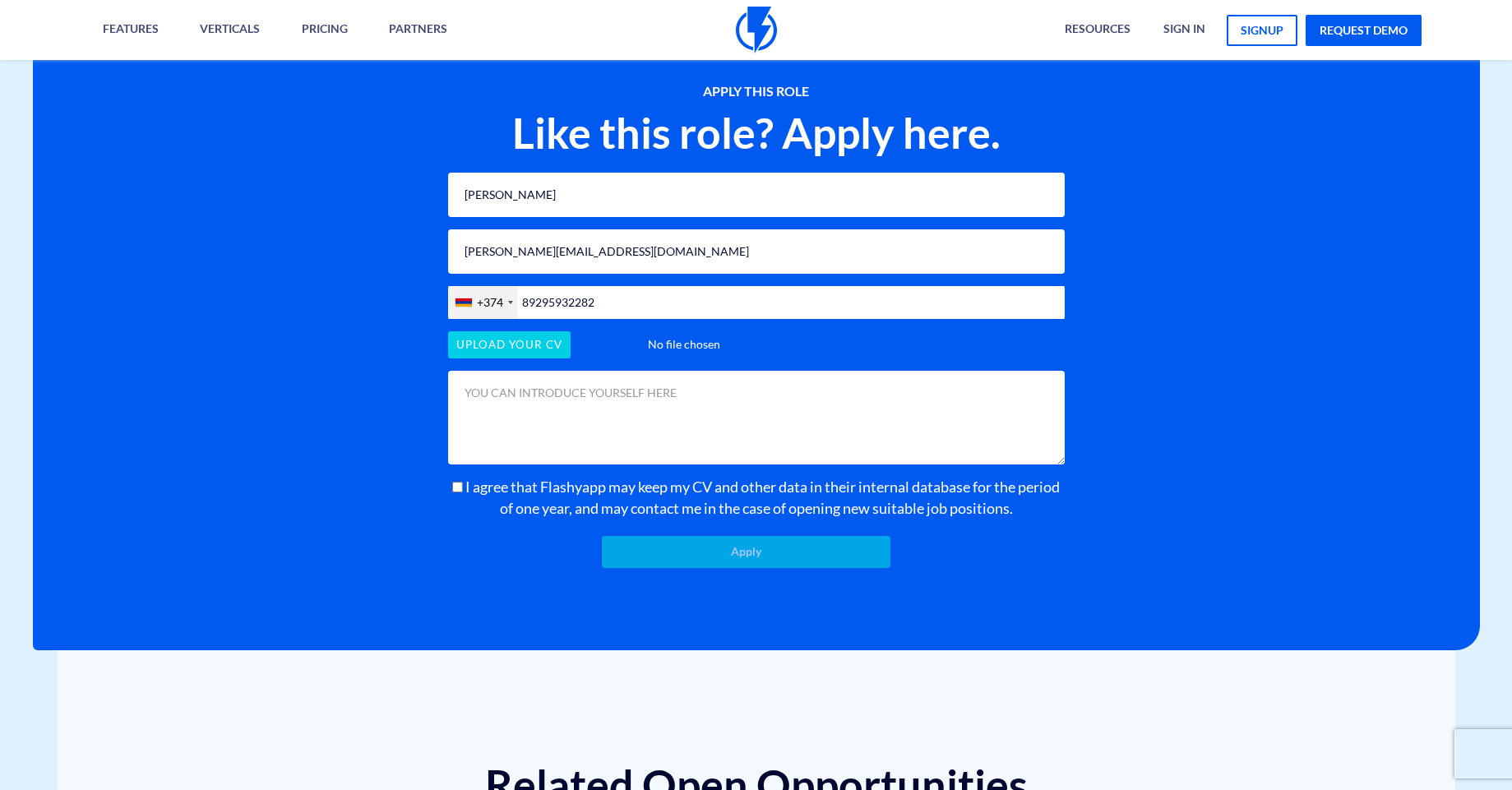
drag, startPoint x: 623, startPoint y: 299, endPoint x: 515, endPoint y: 299, distance: 108.0
click at [514, 299] on div "+374 United States +1 United Kingdom +44 Afghanistan (‫افغانستان‬‎) +93 Albania…" at bounding box center [756, 302] width 617 height 33
type input "94071277"
click at [1274, 360] on div "APPLY THIS ROLE Like this role? Apply here. Yuliya Hovhannisyan hovhannisyan.yu…" at bounding box center [757, 324] width 1447 height 649
click at [515, 348] on input "file" at bounding box center [756, 345] width 617 height 27
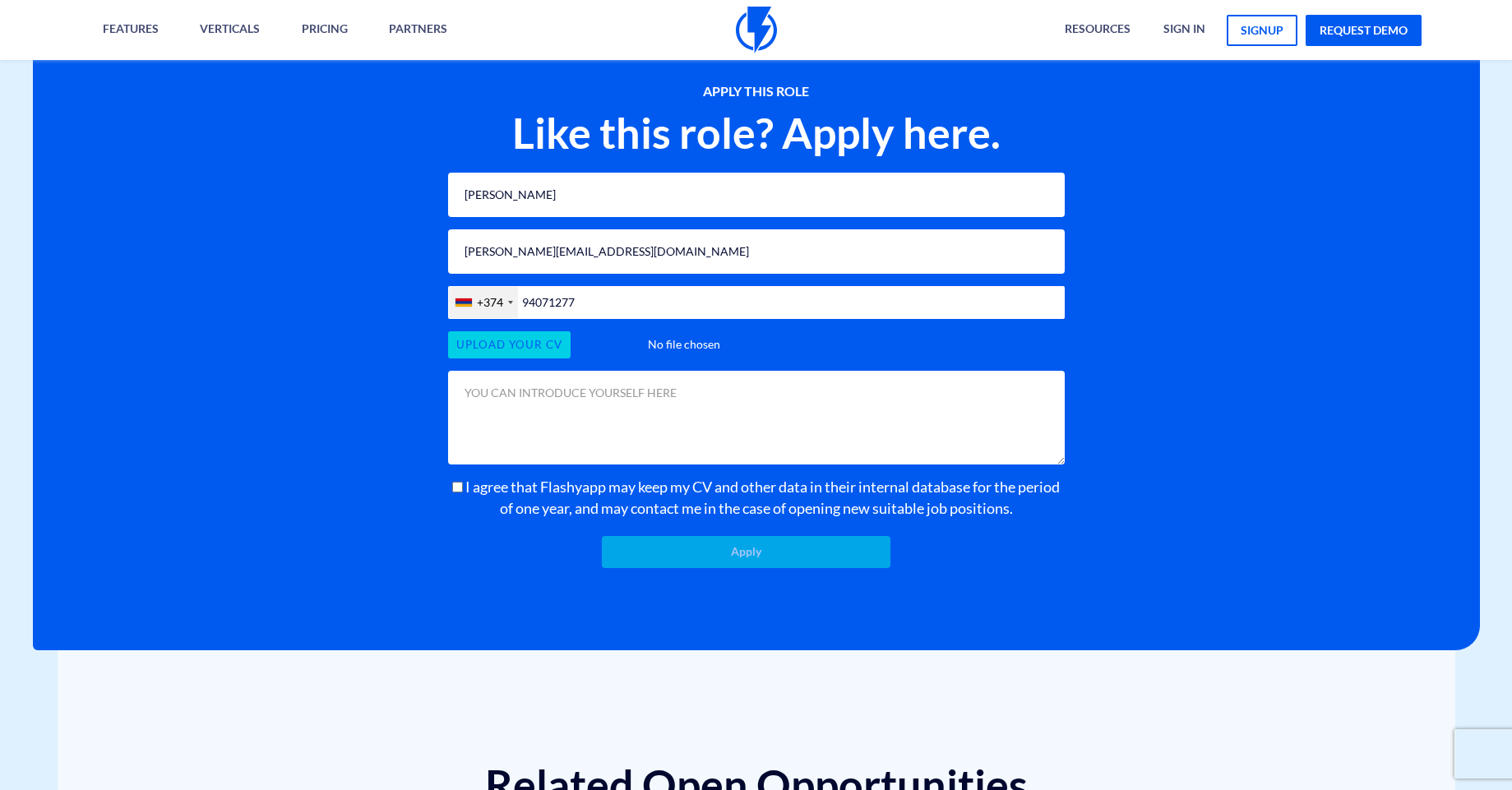
type input "C:\fakepath\Yuliya_Hovhannisyan.docx"
click at [485, 487] on span "I agree that Flashyapp may keep my CV and other data in their internal database…" at bounding box center [762, 497] width 597 height 39
click at [463, 487] on input "I agree that Flashyapp may keep my CV and other data in their internal database…" at bounding box center [457, 487] width 11 height 11
checkbox input "true"
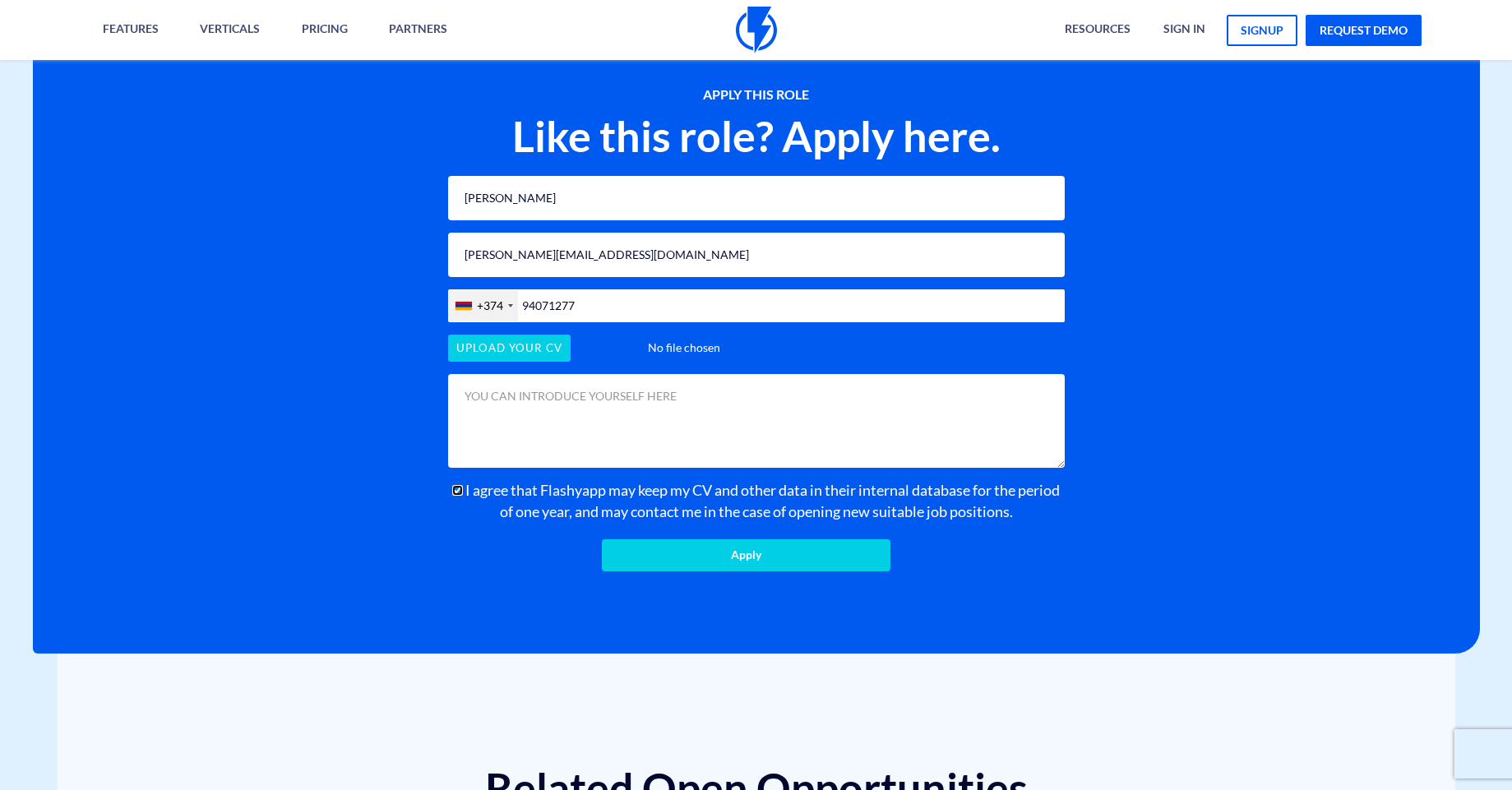
scroll to position [1551, 0]
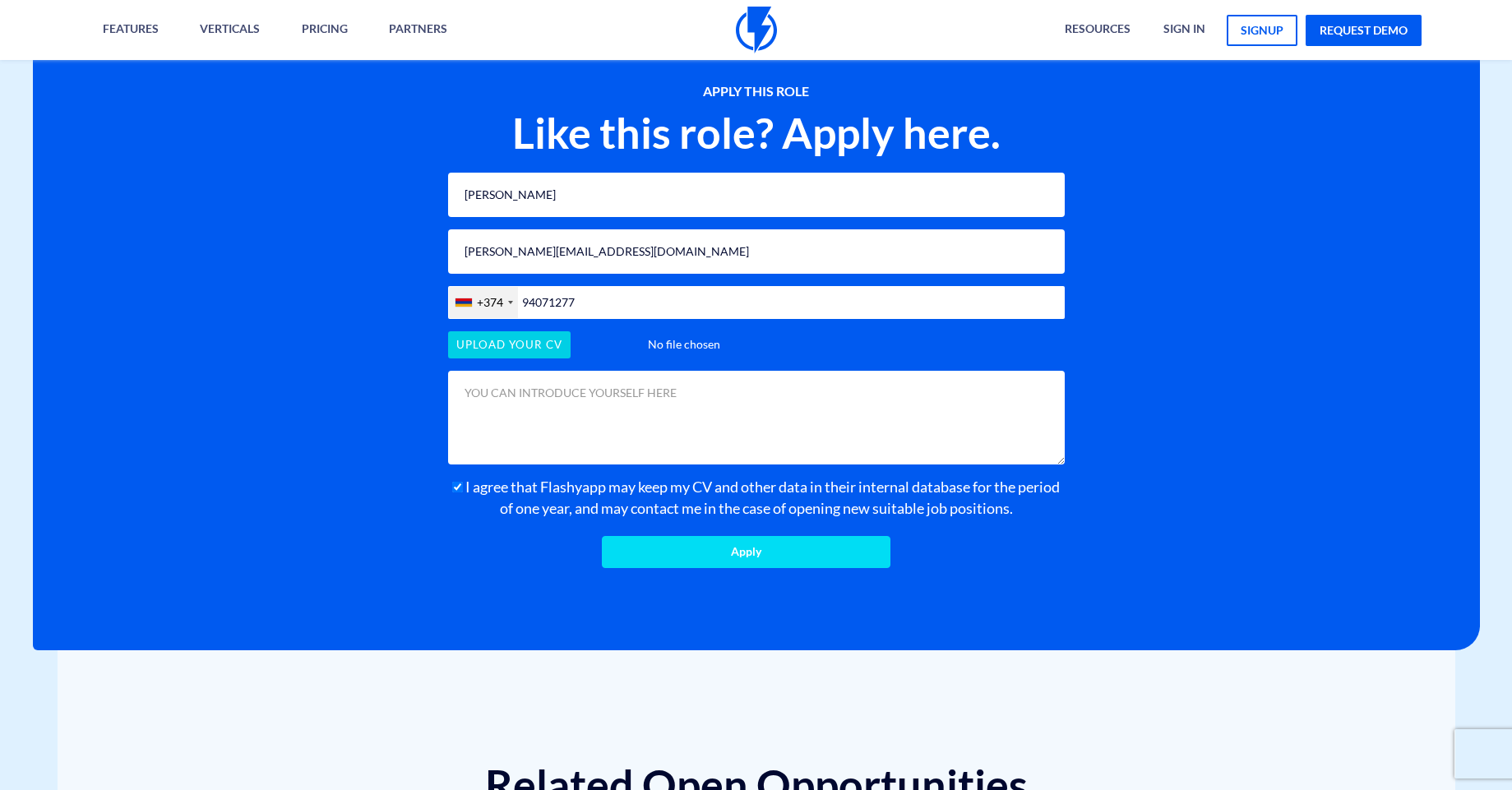
click at [843, 555] on input "Apply" at bounding box center [746, 552] width 288 height 32
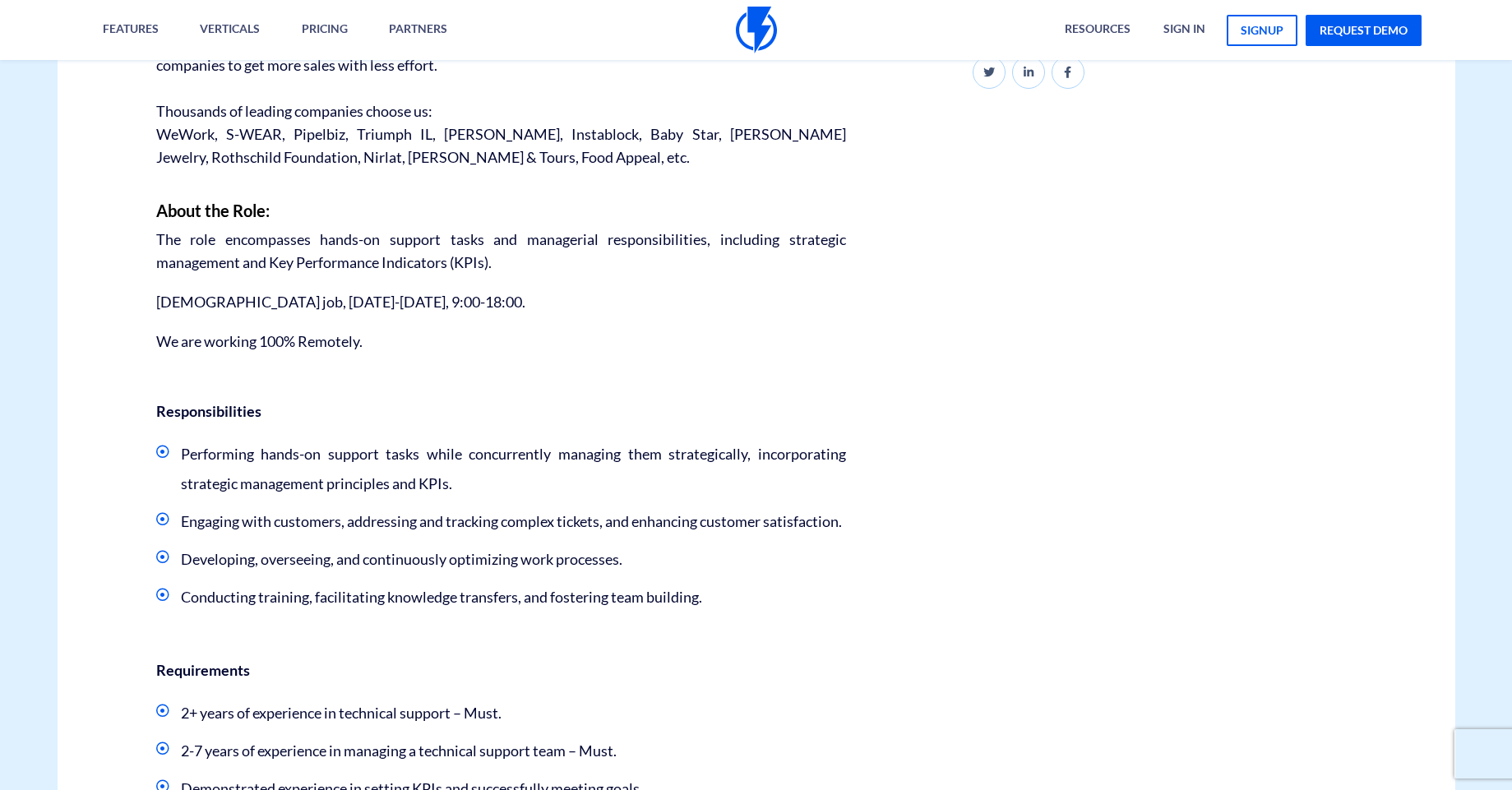
scroll to position [690, 0]
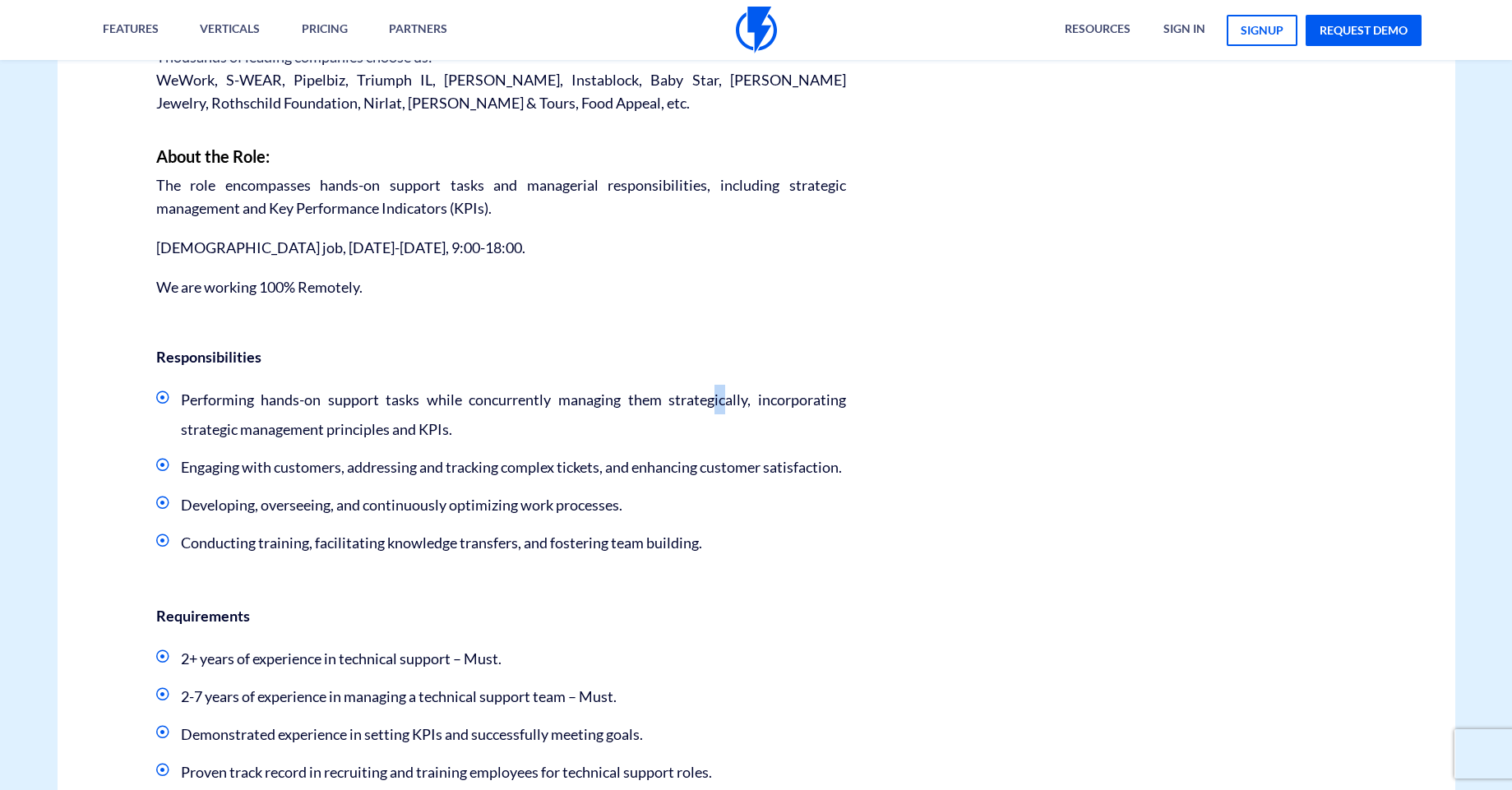
click at [909, 408] on div "Career - R&D Technical Support Manager This role offers a unique opportunity to…" at bounding box center [756, 306] width 1422 height 1498
click at [926, 421] on div "Career - R&D Technical Support Manager This role offers a unique opportunity to…" at bounding box center [756, 306] width 1422 height 1498
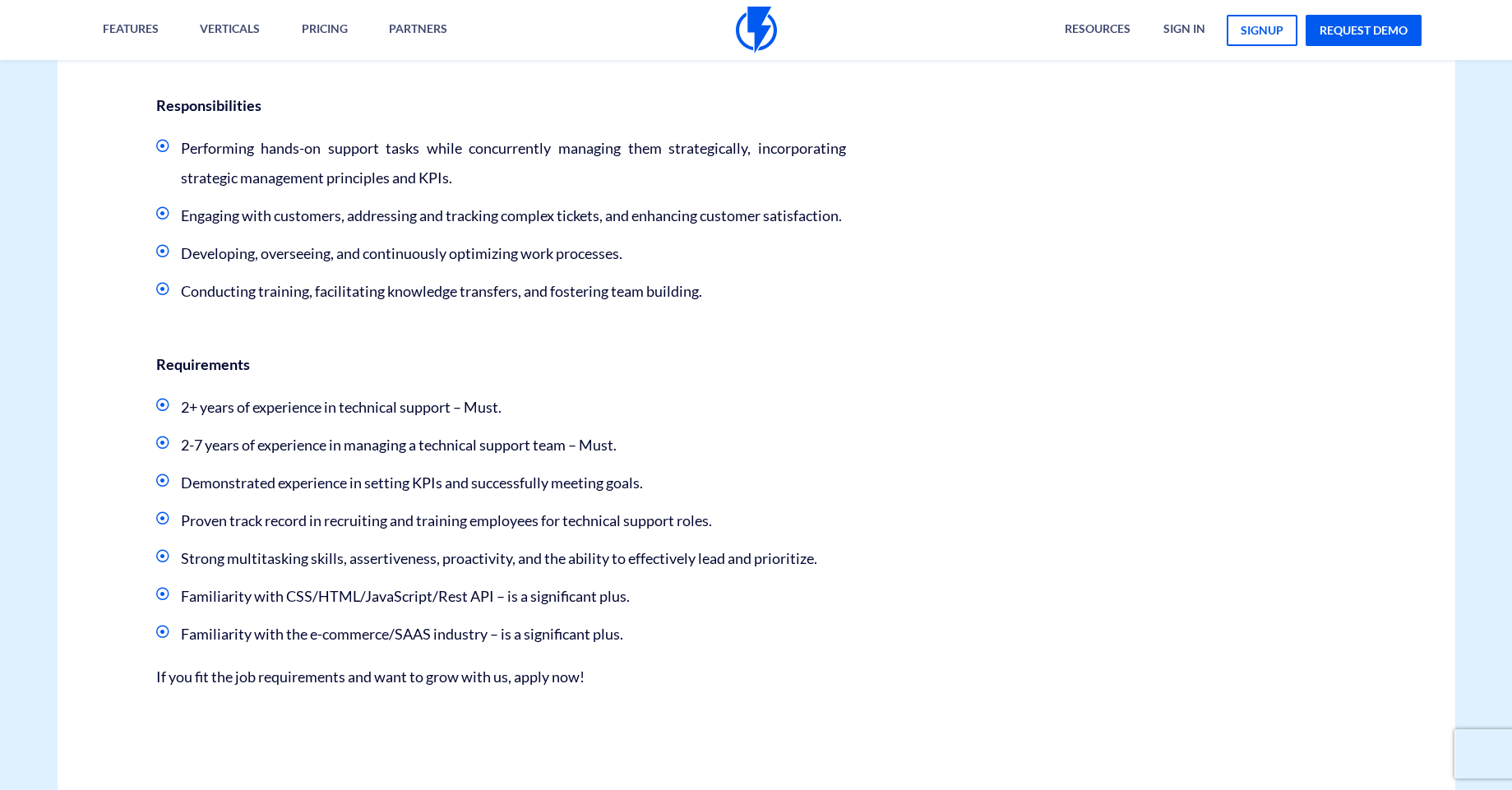
scroll to position [1184, 0]
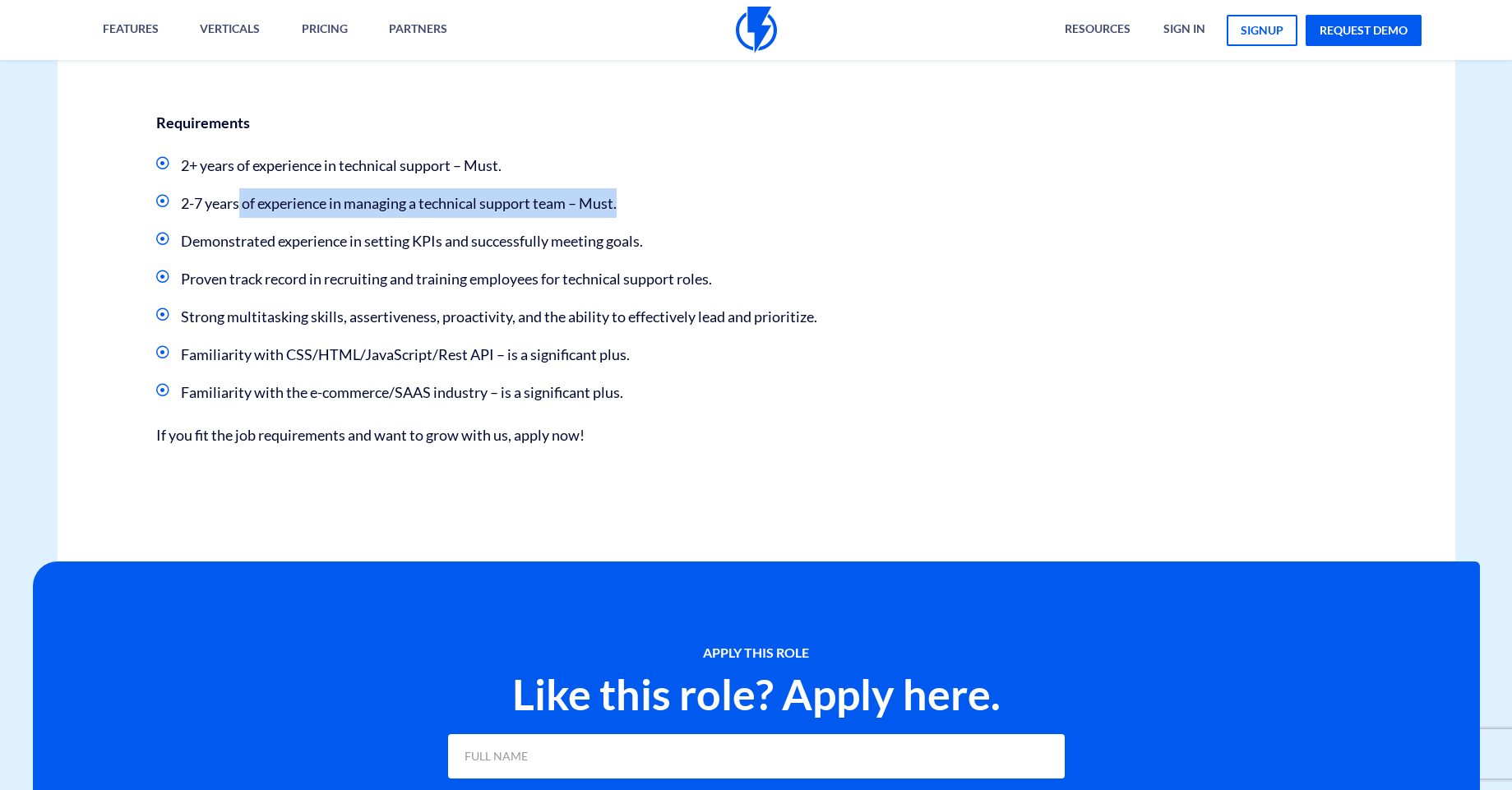
drag, startPoint x: 253, startPoint y: 241, endPoint x: 700, endPoint y: 241, distance: 447.0
click at [699, 218] on li "2-7 years of experience in managing a technical support team – Must." at bounding box center [501, 203] width 689 height 30
click at [700, 218] on li "2-7 years of experience in managing a technical support team – Must." at bounding box center [501, 203] width 689 height 30
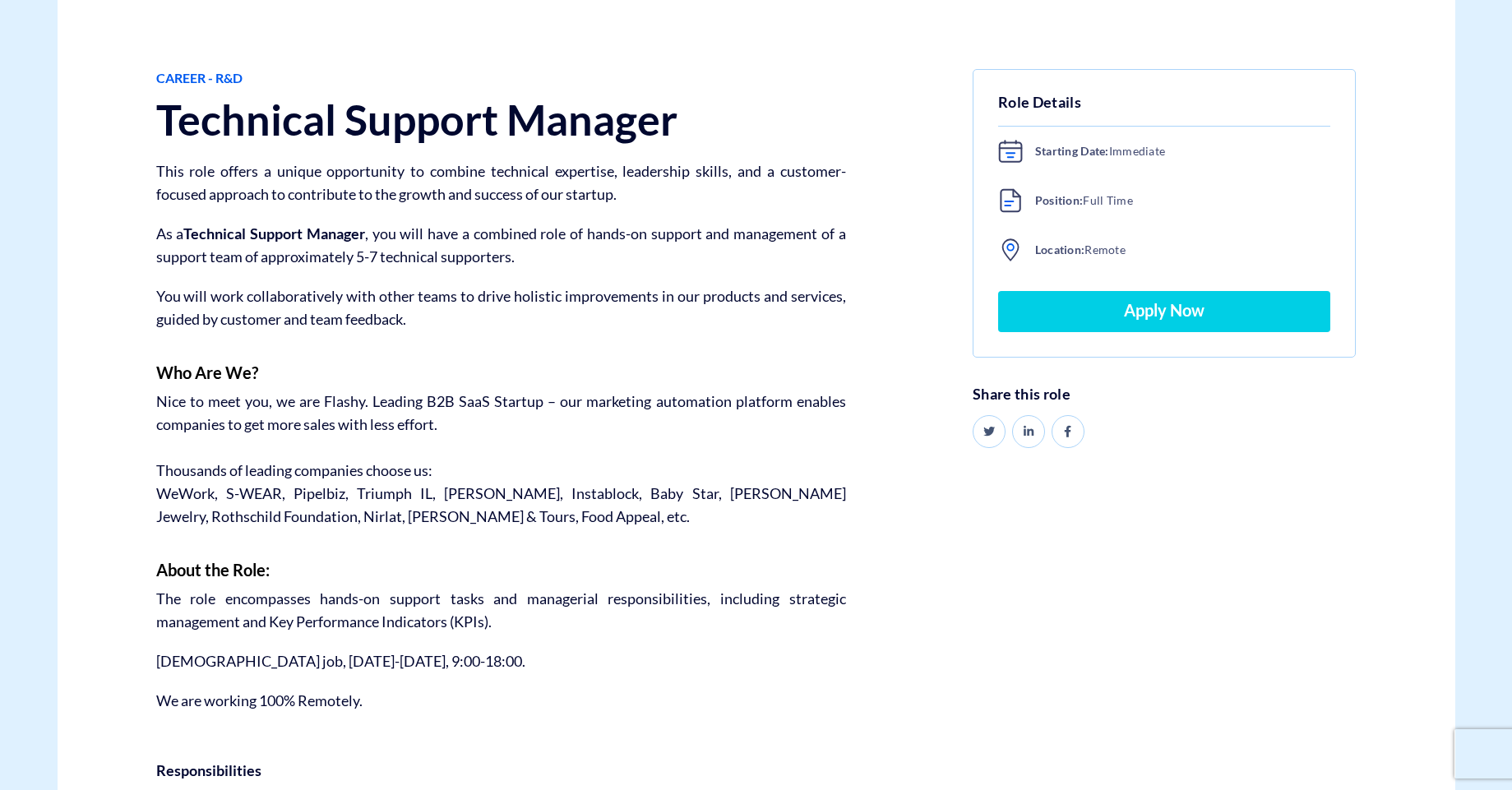
scroll to position [296, 0]
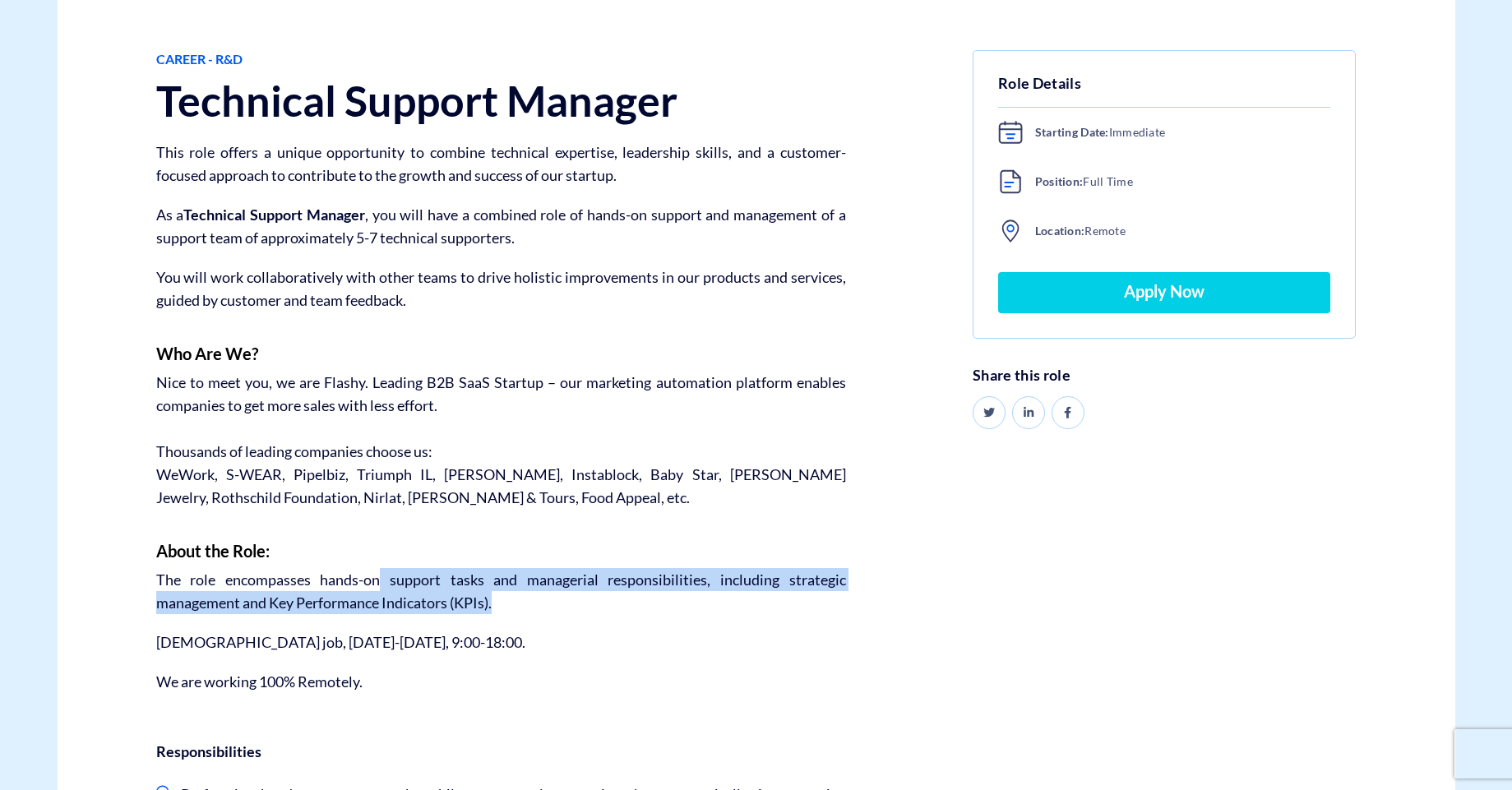
drag, startPoint x: 392, startPoint y: 584, endPoint x: 550, endPoint y: 617, distance: 161.4
click at [548, 614] on p "The role encompasses hands-on support tasks and managerial responsibilities, in…" at bounding box center [501, 591] width 689 height 46
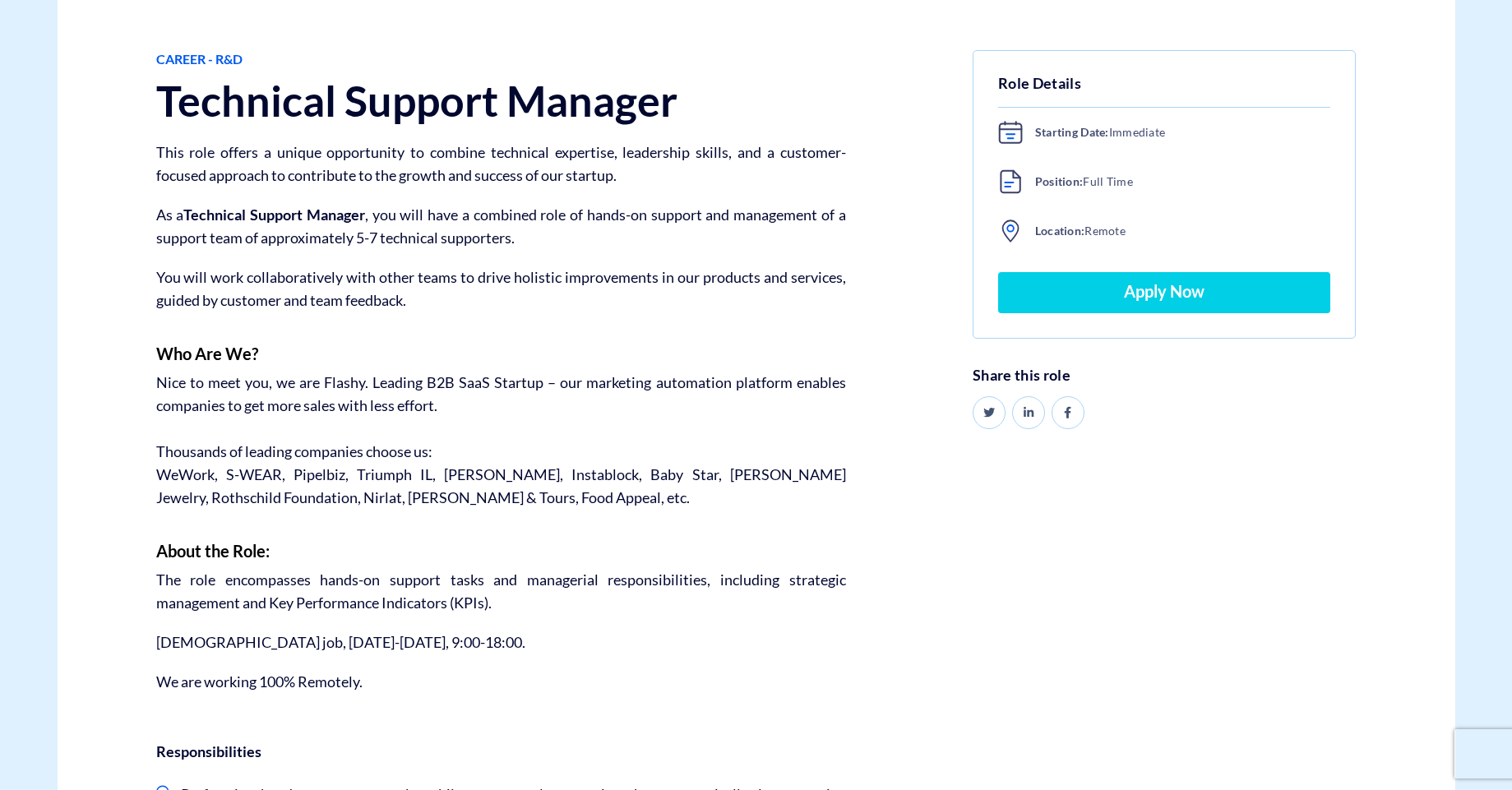
click at [543, 628] on div "Career - R&D Technical Support Manager This role offers a unique opportunity to…" at bounding box center [501, 700] width 714 height 1300
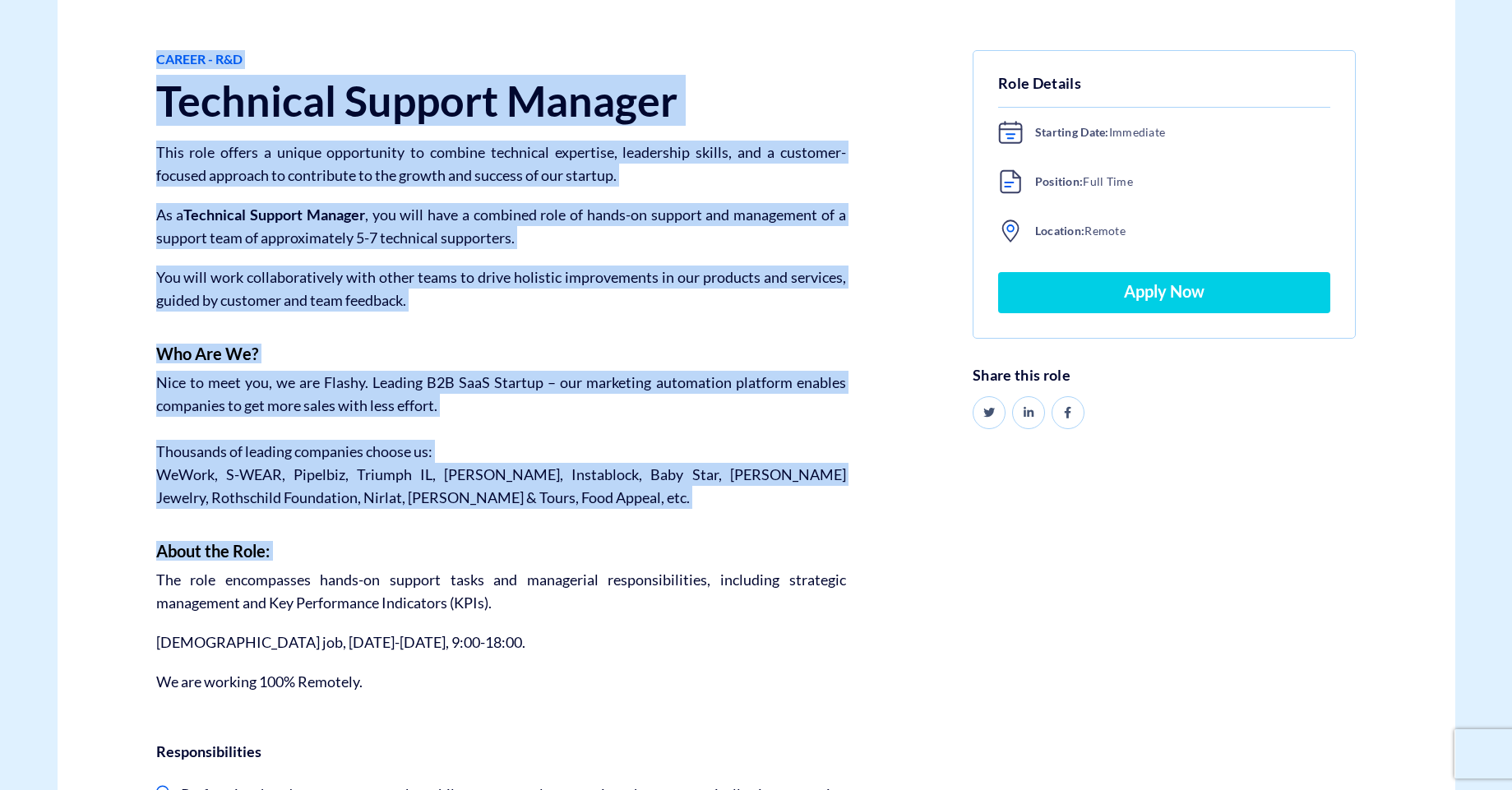
drag, startPoint x: 637, startPoint y: 566, endPoint x: 945, endPoint y: 610, distance: 311.1
click at [948, 608] on div "Career - R&D Technical Support Manager This role offers a unique opportunity to…" at bounding box center [756, 700] width 1422 height 1498
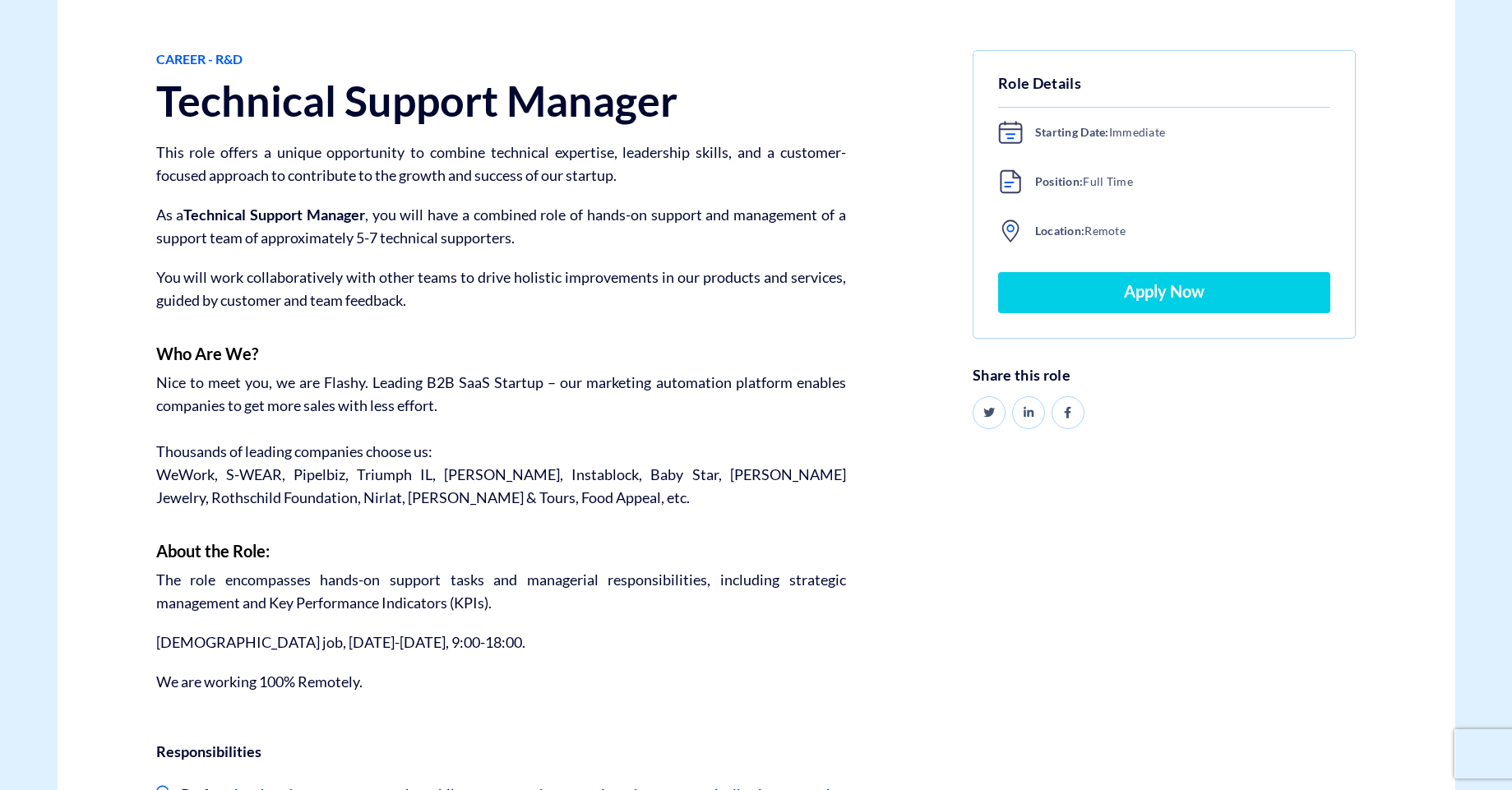
click at [939, 608] on div "Career - R&D Technical Support Manager This role offers a unique opportunity to…" at bounding box center [756, 700] width 1422 height 1498
drag, startPoint x: 268, startPoint y: 602, endPoint x: 531, endPoint y: 606, distance: 263.0
click at [531, 606] on p "The role encompasses hands-on support tasks and managerial responsibilities, in…" at bounding box center [501, 591] width 689 height 46
drag, startPoint x: 164, startPoint y: 648, endPoint x: 467, endPoint y: 653, distance: 303.0
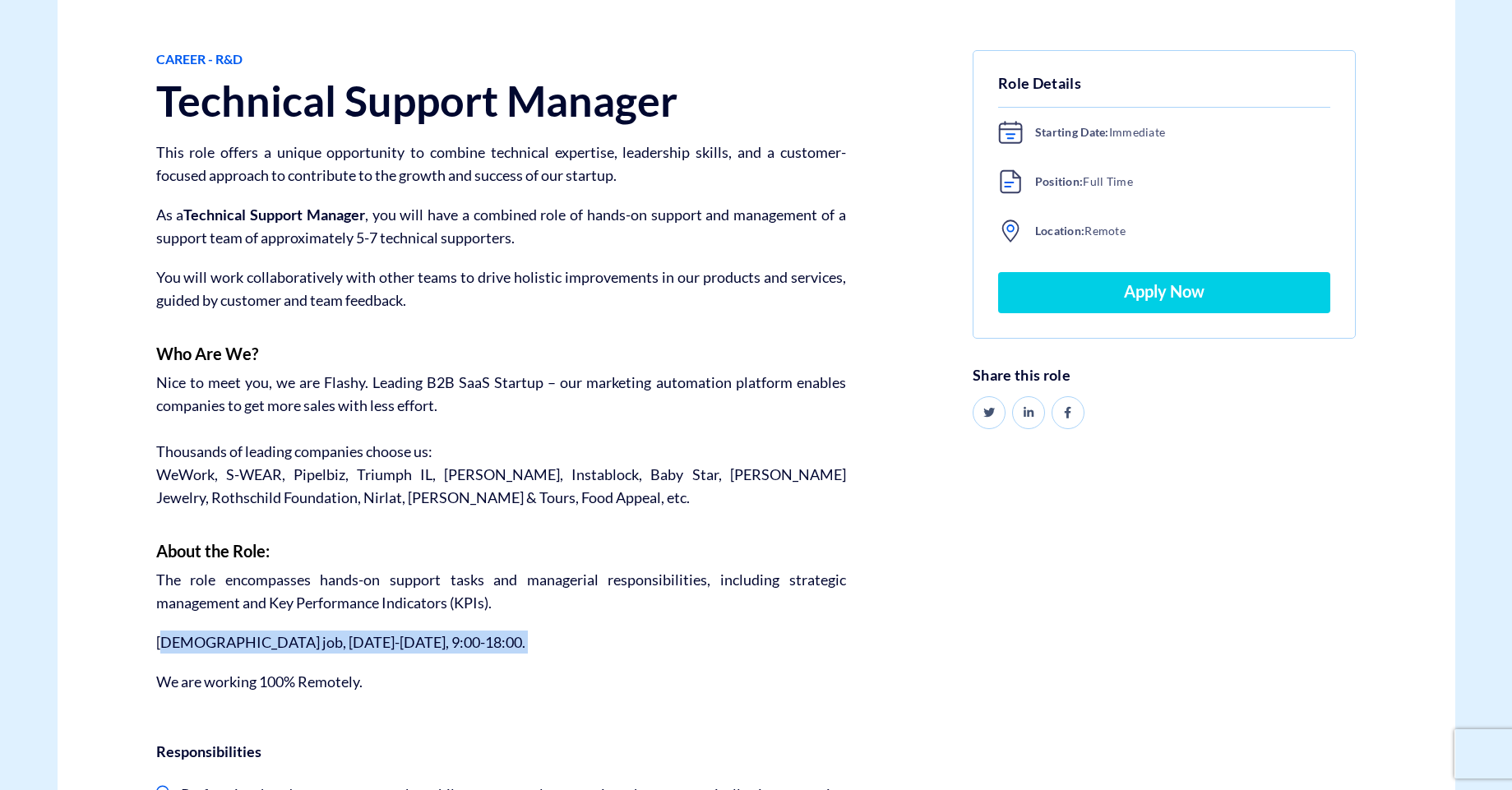
click at [458, 655] on div "Career - R&D Technical Support Manager This role offers a unique opportunity to…" at bounding box center [501, 700] width 714 height 1300
click at [470, 652] on p "Full-time job, Sunday-Thursday, 9:00-18:00." at bounding box center [501, 642] width 689 height 23
drag, startPoint x: 228, startPoint y: 645, endPoint x: 466, endPoint y: 642, distance: 238.0
click at [449, 642] on p "Full-time job, Sunday-Thursday, 9:00-18:00." at bounding box center [501, 642] width 689 height 23
click at [465, 642] on p "Full-time job, Sunday-Thursday, 9:00-18:00." at bounding box center [501, 642] width 689 height 23
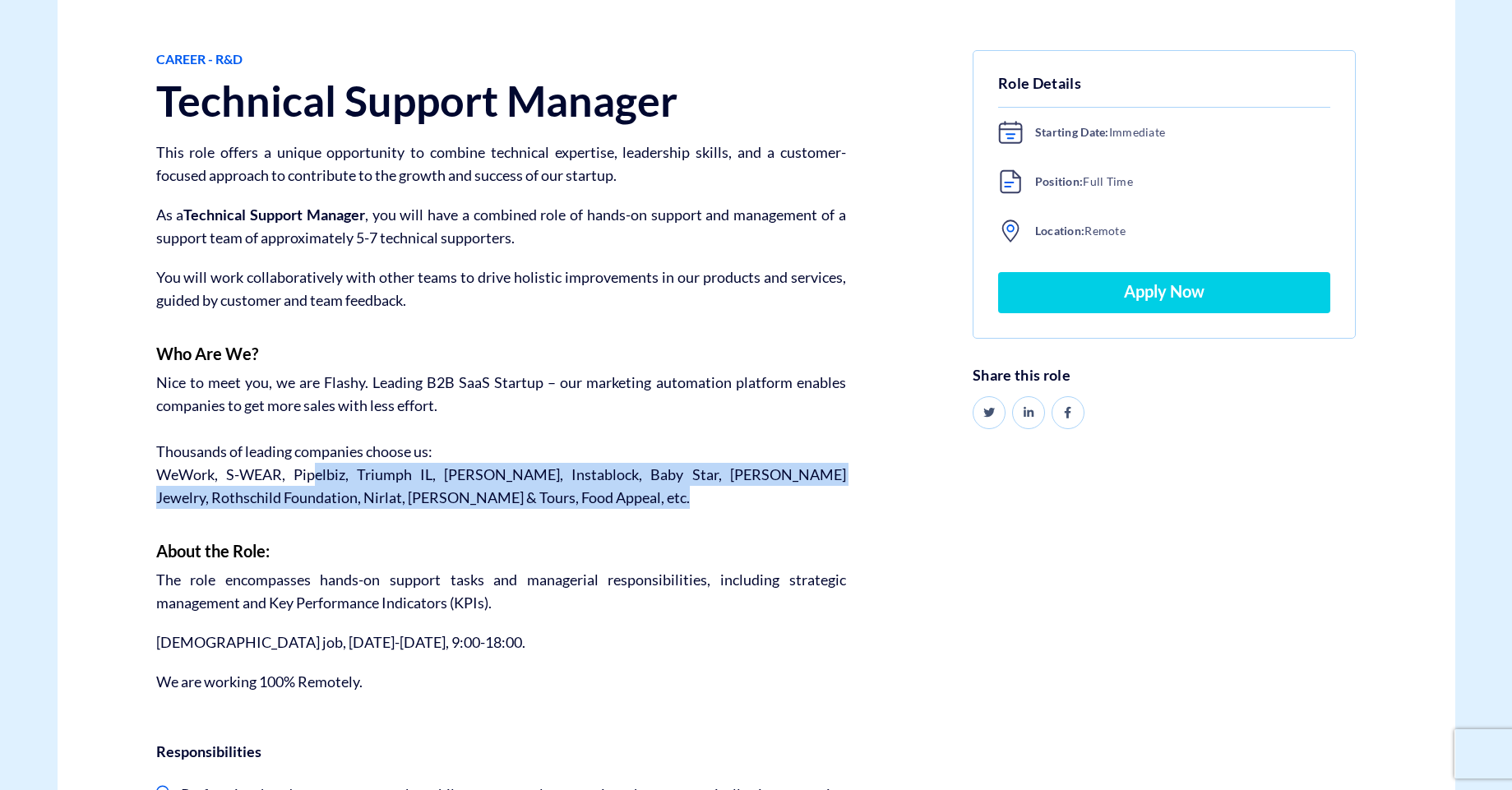
drag, startPoint x: 352, startPoint y: 479, endPoint x: 570, endPoint y: 540, distance: 226.4
click at [562, 544] on div "Career - R&D Technical Support Manager This role offers a unique opportunity to…" at bounding box center [501, 700] width 714 height 1300
click at [569, 539] on div "Career - R&D Technical Support Manager This role offers a unique opportunity to…" at bounding box center [501, 700] width 714 height 1300
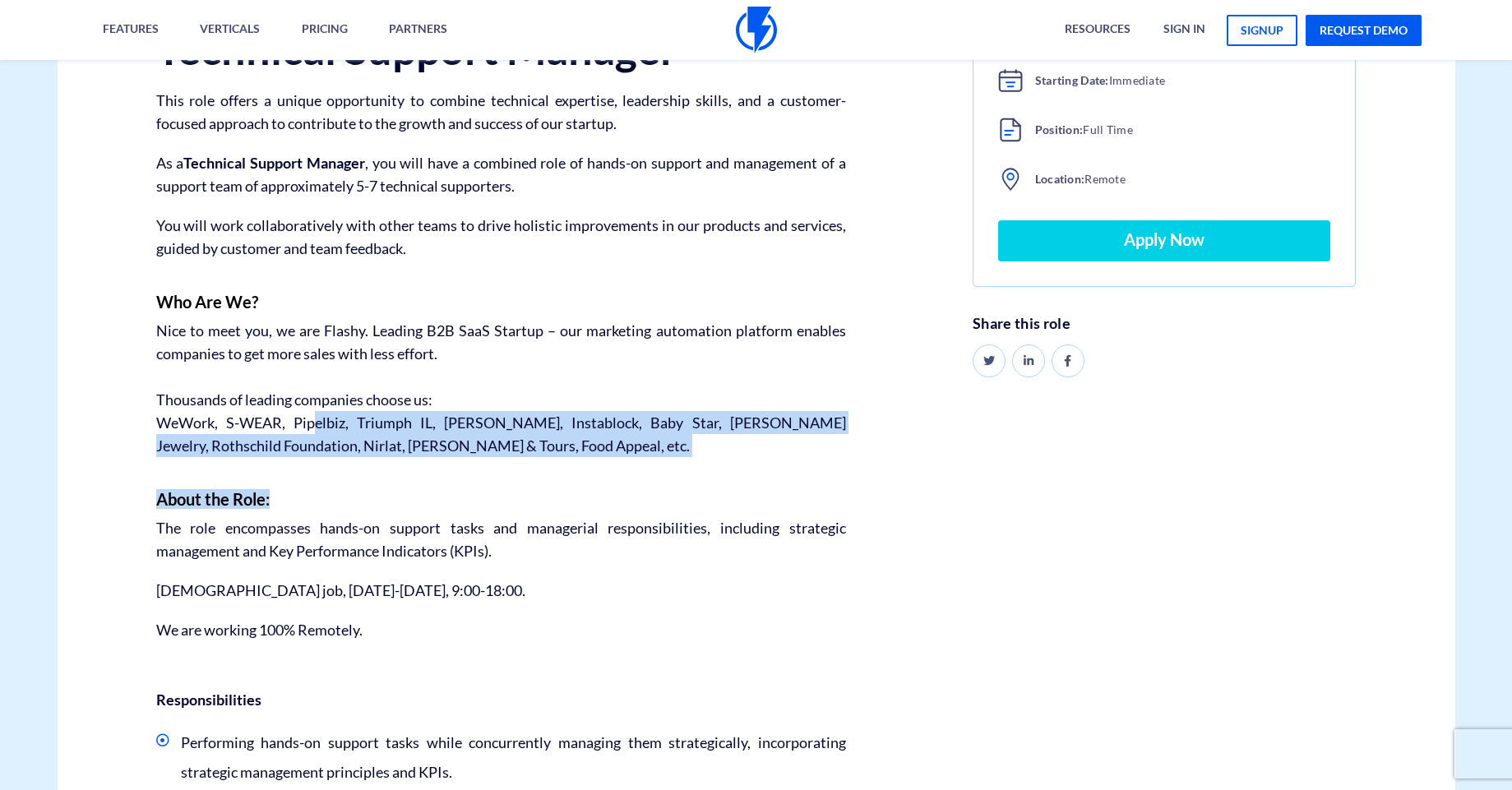
scroll to position [395, 0]
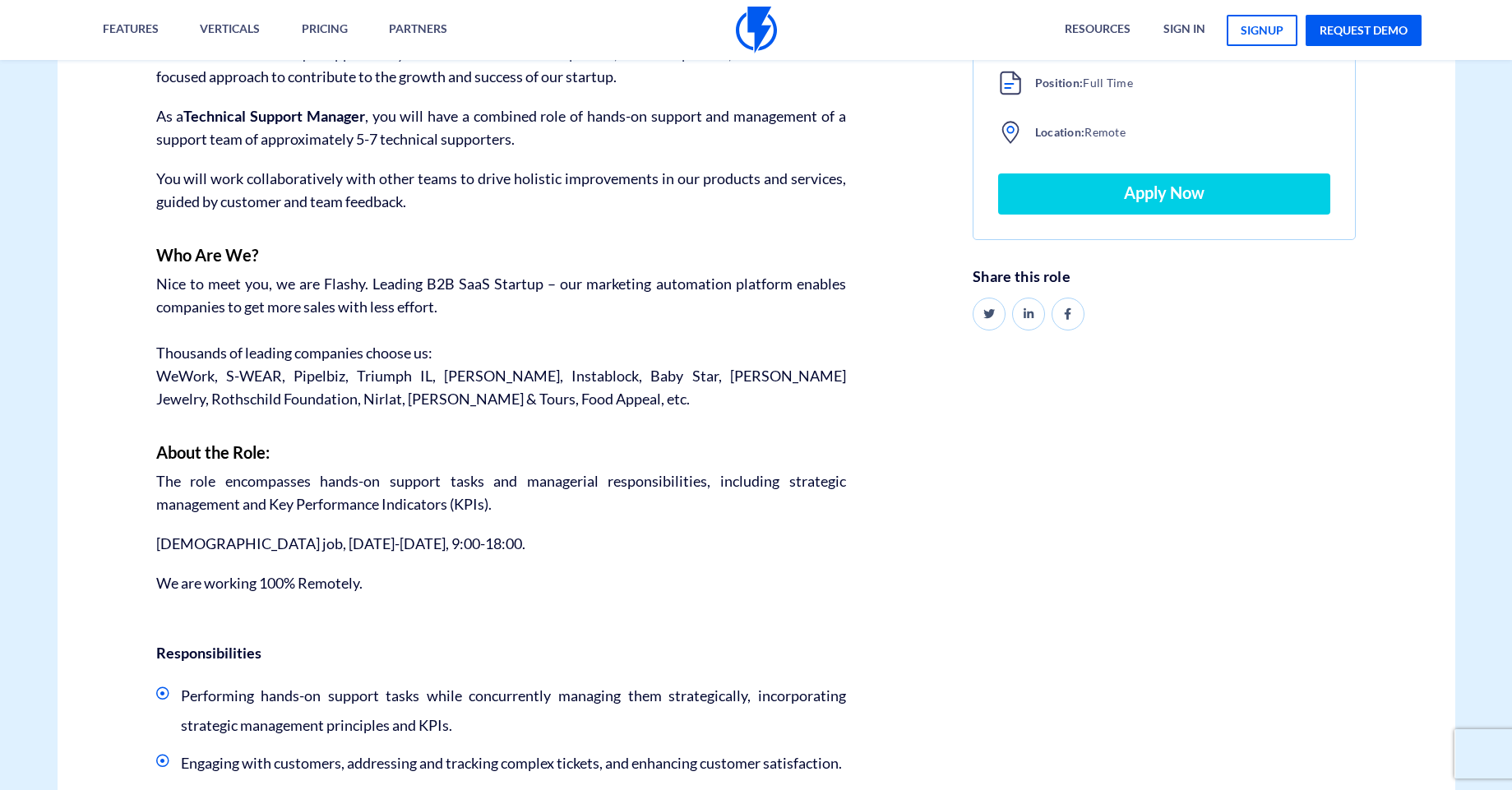
drag, startPoint x: 517, startPoint y: 555, endPoint x: 489, endPoint y: 553, distance: 28.1
click at [517, 554] on p "Full-time job, Sunday-Thursday, 9:00-18:00." at bounding box center [501, 543] width 689 height 23
drag, startPoint x: 233, startPoint y: 546, endPoint x: 474, endPoint y: 557, distance: 241.3
click at [474, 557] on div "Career - R&D Technical Support Manager This role offers a unique opportunity to…" at bounding box center [501, 601] width 714 height 1300
click at [479, 555] on div "Career - R&D Technical Support Manager This role offers a unique opportunity to…" at bounding box center [501, 601] width 714 height 1300
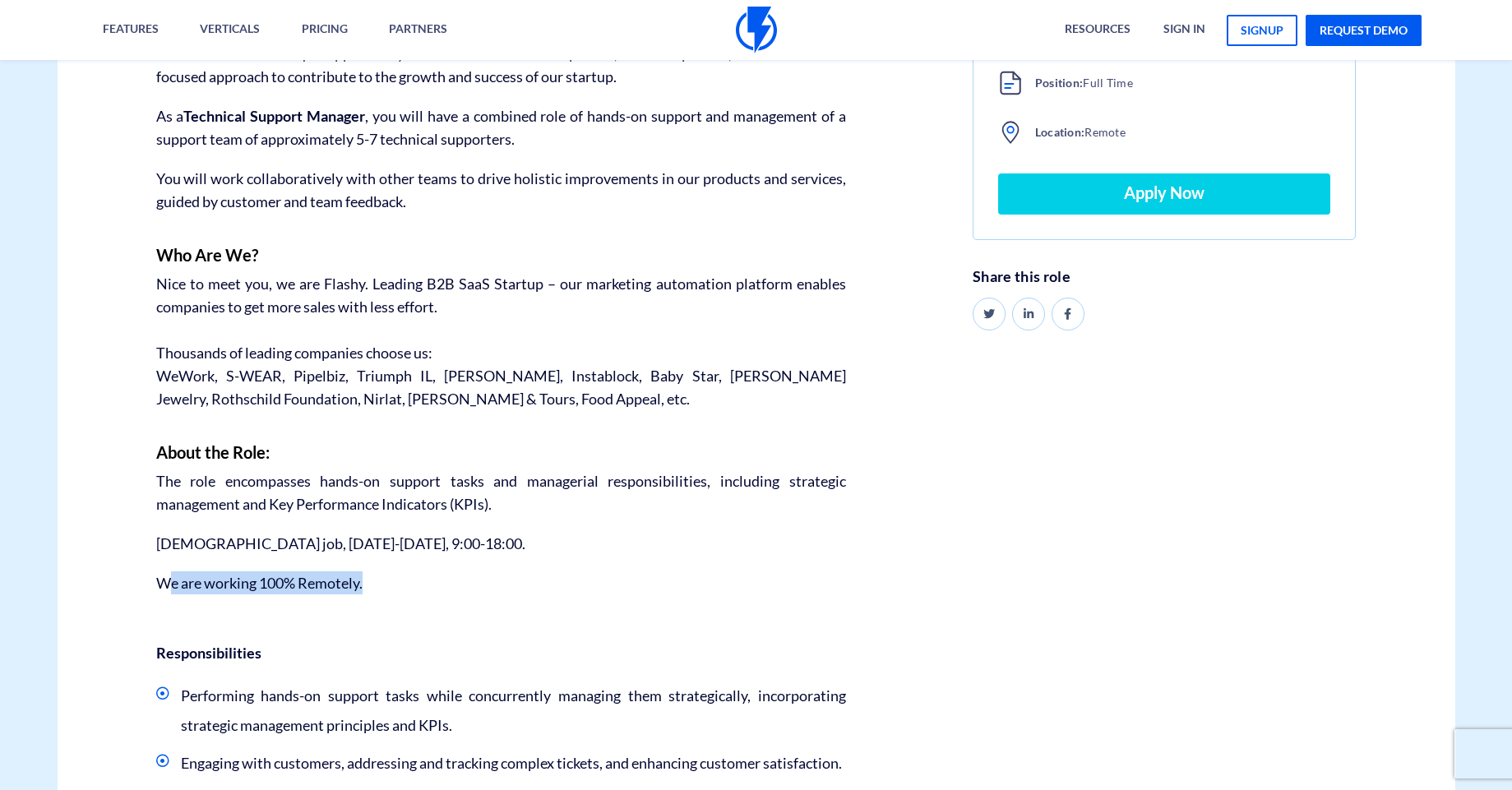
drag, startPoint x: 279, startPoint y: 584, endPoint x: 429, endPoint y: 593, distance: 150.3
click at [427, 593] on p "We are working 100% Remotely." at bounding box center [501, 583] width 689 height 23
click at [433, 592] on p "We are working 100% Remotely." at bounding box center [501, 583] width 689 height 23
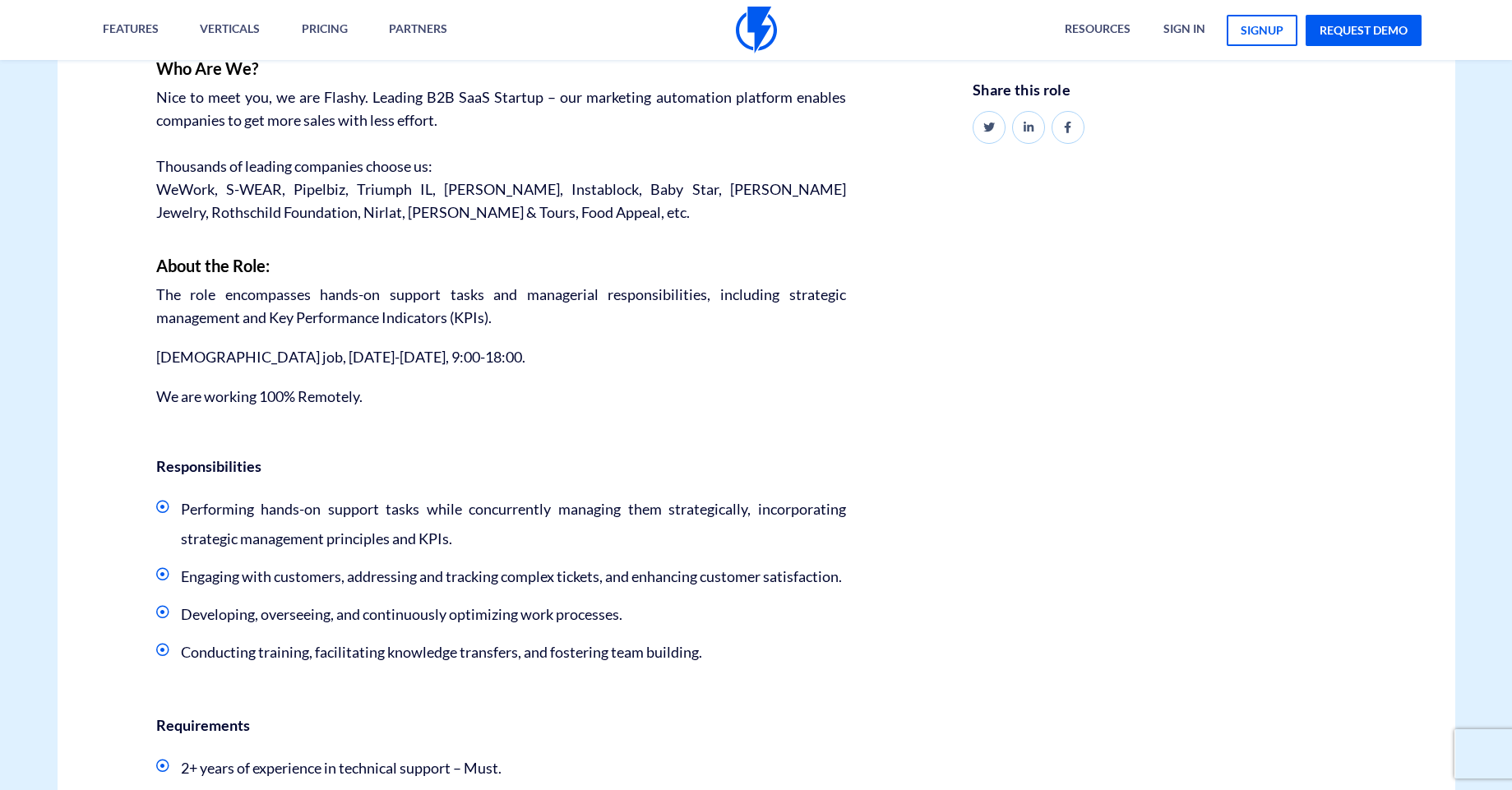
scroll to position [592, 0]
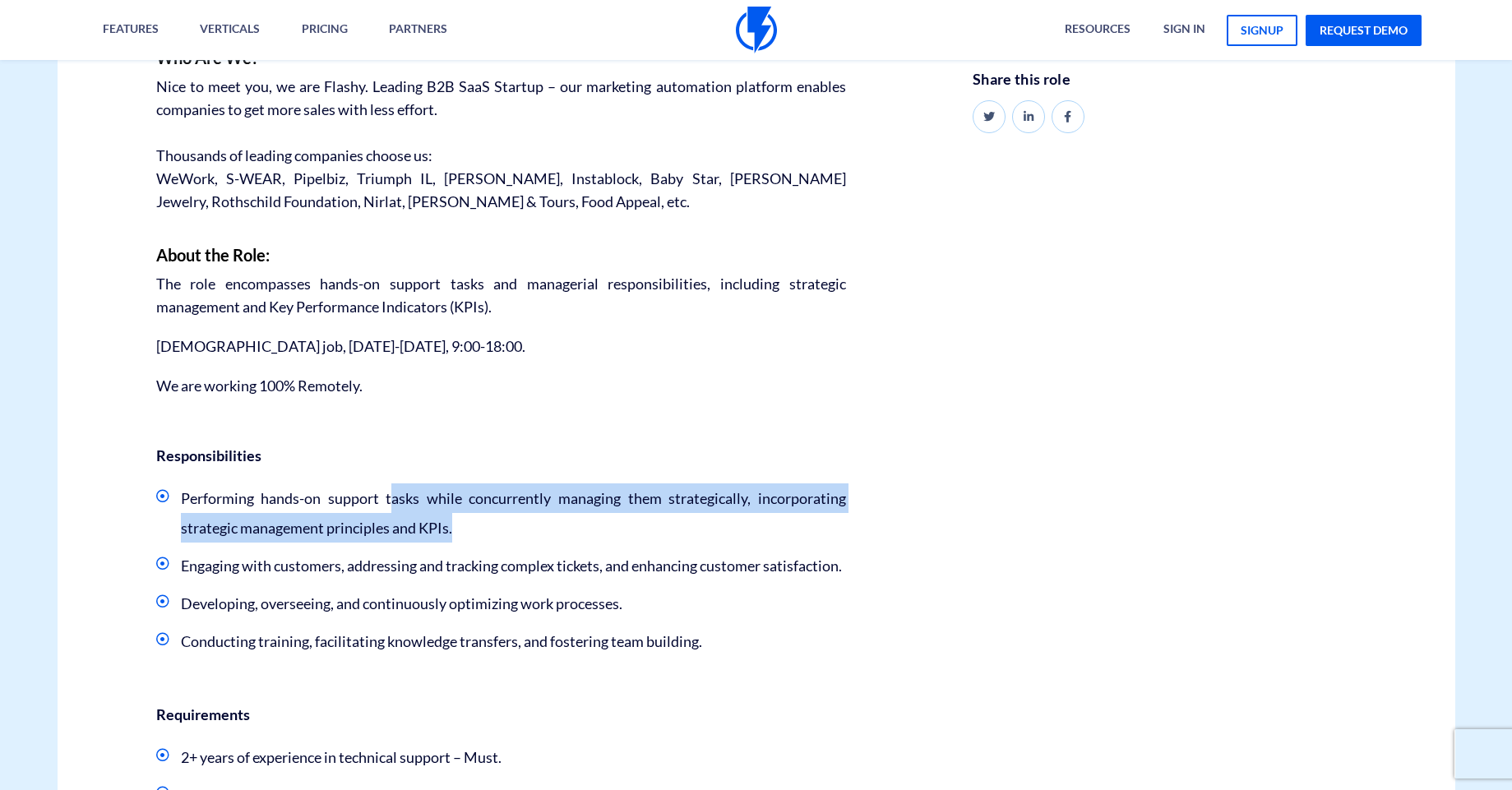
drag, startPoint x: 406, startPoint y: 497, endPoint x: 510, endPoint y: 540, distance: 112.5
click at [512, 539] on li "Performing hands-on support tasks while concurrently managing them strategicall…" at bounding box center [501, 513] width 689 height 59
click at [507, 541] on li "Performing hands-on support tasks while concurrently managing them strategicall…" at bounding box center [501, 513] width 689 height 59
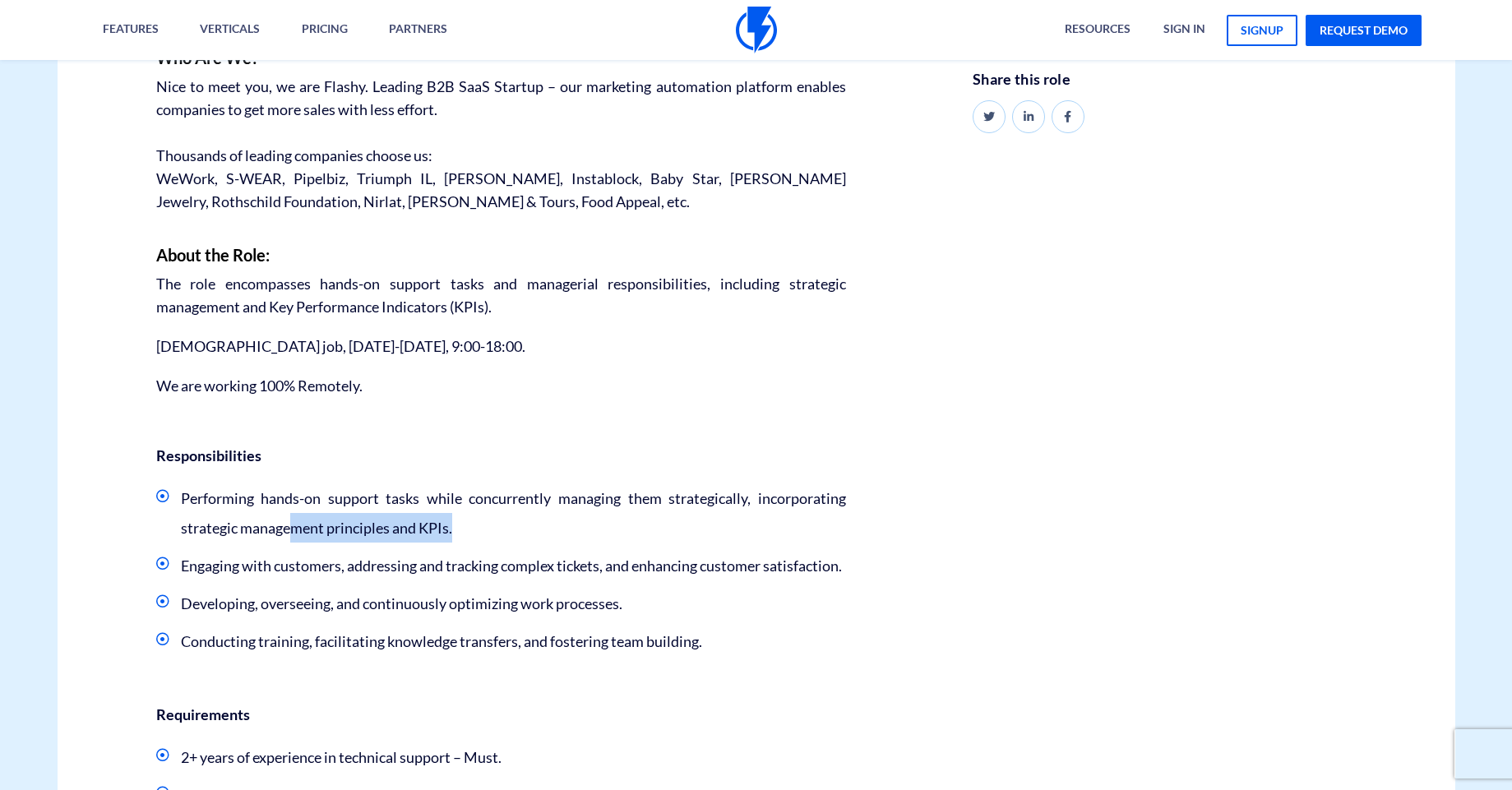
drag, startPoint x: 387, startPoint y: 533, endPoint x: 545, endPoint y: 526, distance: 158.2
click at [545, 526] on li "Performing hands-on support tasks while concurrently managing them strategicall…" at bounding box center [501, 513] width 689 height 59
drag, startPoint x: 180, startPoint y: 597, endPoint x: 321, endPoint y: 598, distance: 141.0
click at [320, 580] on li "Engaging with customers, addressing and tracking complex tickets, and enhancing…" at bounding box center [501, 566] width 689 height 30
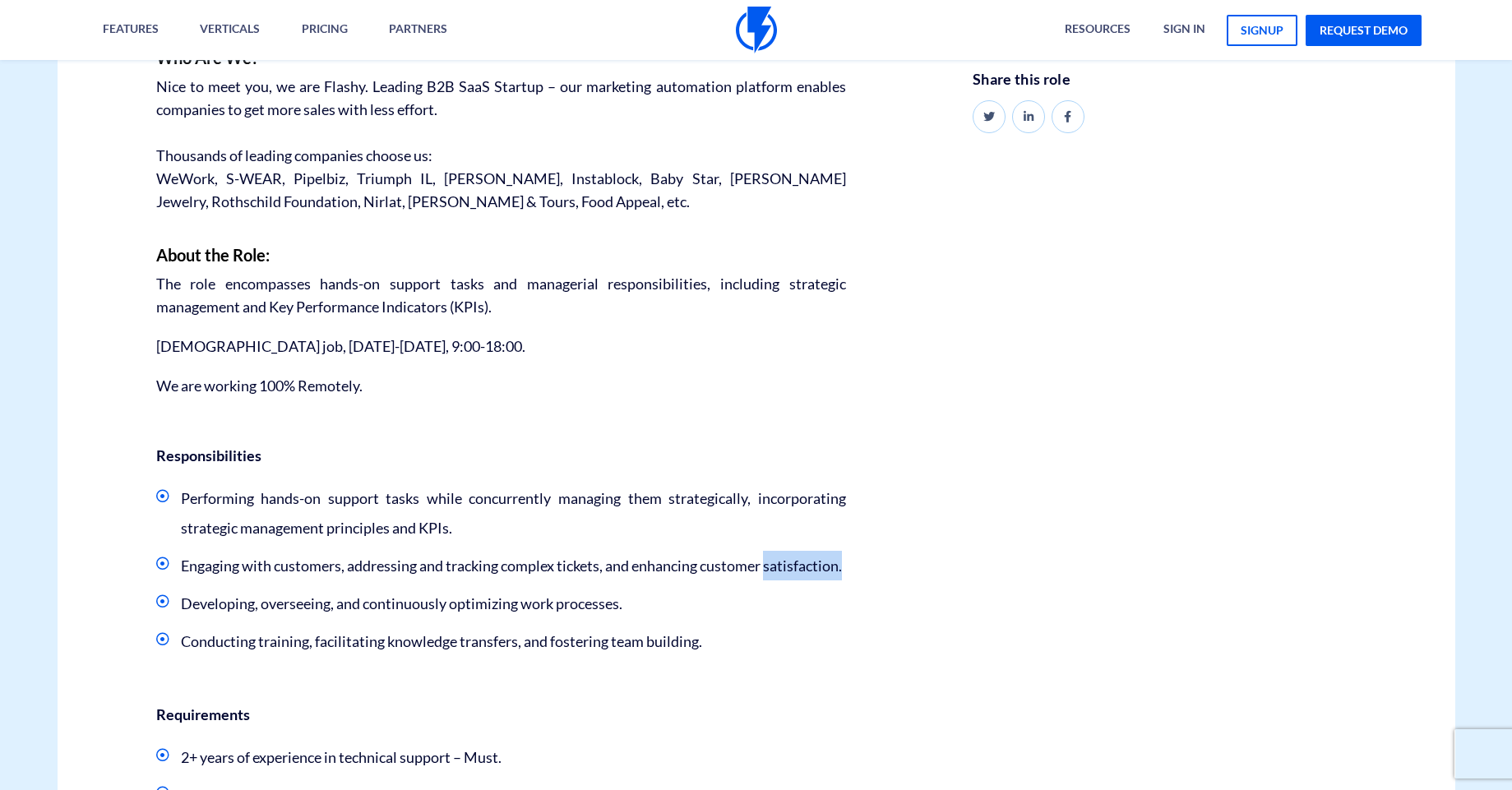
click at [323, 580] on li "Engaging with customers, addressing and tracking complex tickets, and enhancing…" at bounding box center [501, 566] width 689 height 30
drag, startPoint x: 522, startPoint y: 619, endPoint x: 727, endPoint y: 614, distance: 205.1
click at [695, 615] on ul "Performing hands-on support tasks while concurrently managing them strategicall…" at bounding box center [501, 570] width 689 height 172
click at [728, 614] on ul "Performing hands-on support tasks while concurrently managing them strategicall…" at bounding box center [501, 570] width 689 height 172
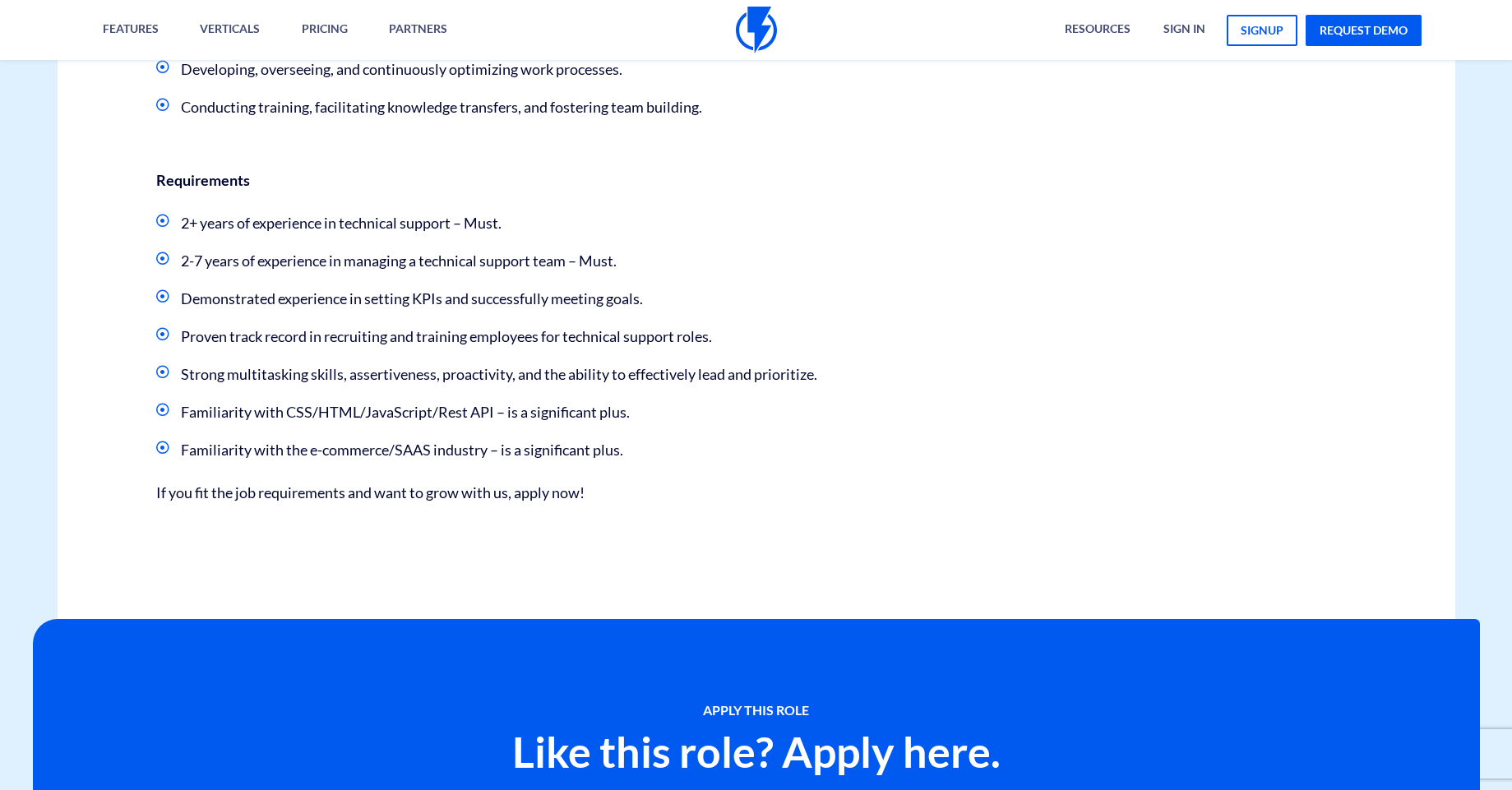
scroll to position [1184, 0]
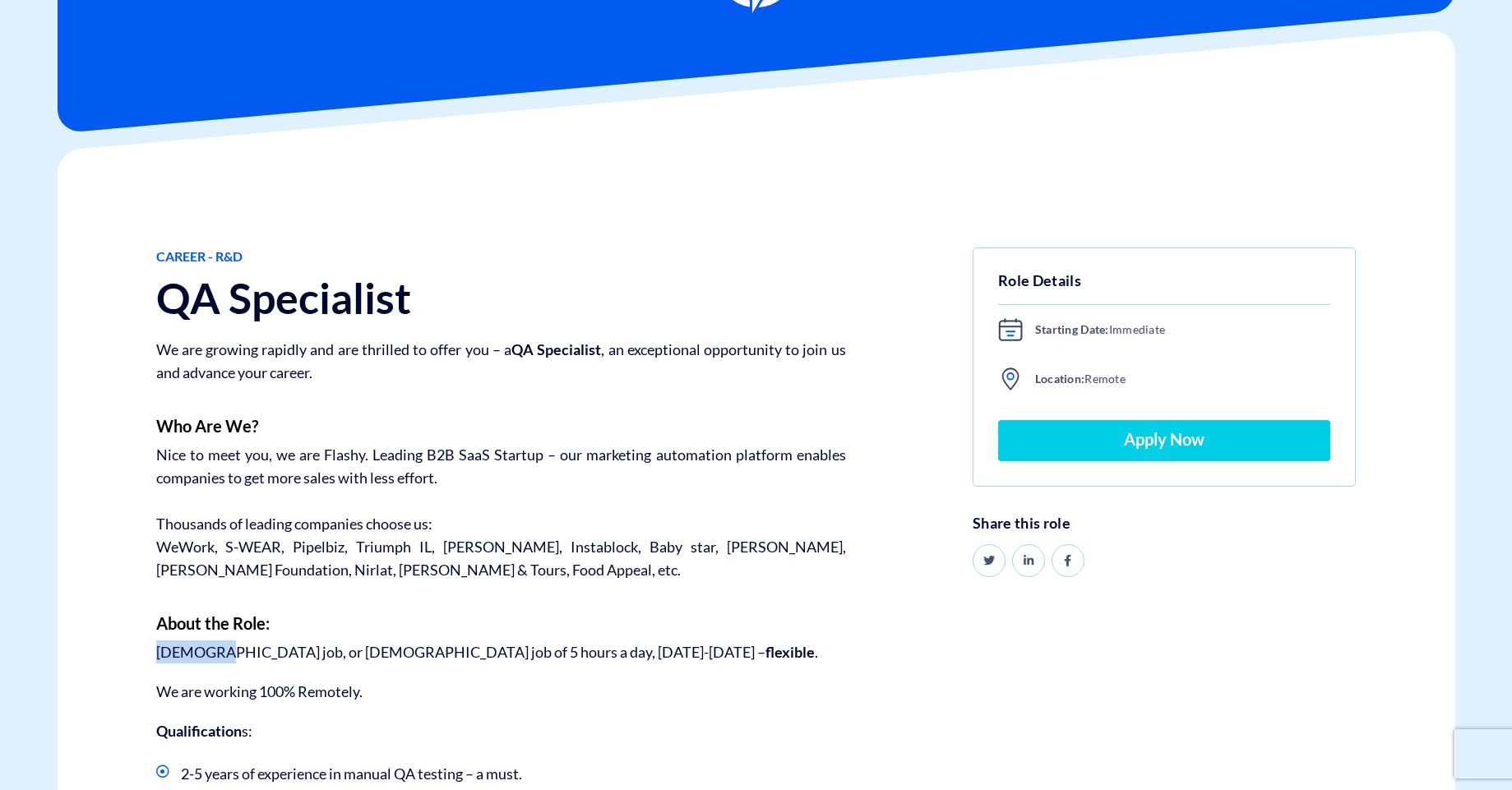
drag, startPoint x: 239, startPoint y: 651, endPoint x: 603, endPoint y: 632, distance: 364.5
click at [598, 631] on div "Career - R&D QA Specialist We are growing rapidly and are thrilled to offer you…" at bounding box center [501, 781] width 714 height 1069
click at [662, 653] on p "[DEMOGRAPHIC_DATA] job, or [DEMOGRAPHIC_DATA] job of 5 hours a day, [DATE]-[DAT…" at bounding box center [501, 652] width 689 height 23
drag, startPoint x: 444, startPoint y: 649, endPoint x: 645, endPoint y: 656, distance: 201.1
click at [637, 654] on p "[DEMOGRAPHIC_DATA] job, or [DEMOGRAPHIC_DATA] job of 5 hours a day, [DATE]-[DAT…" at bounding box center [501, 652] width 689 height 23
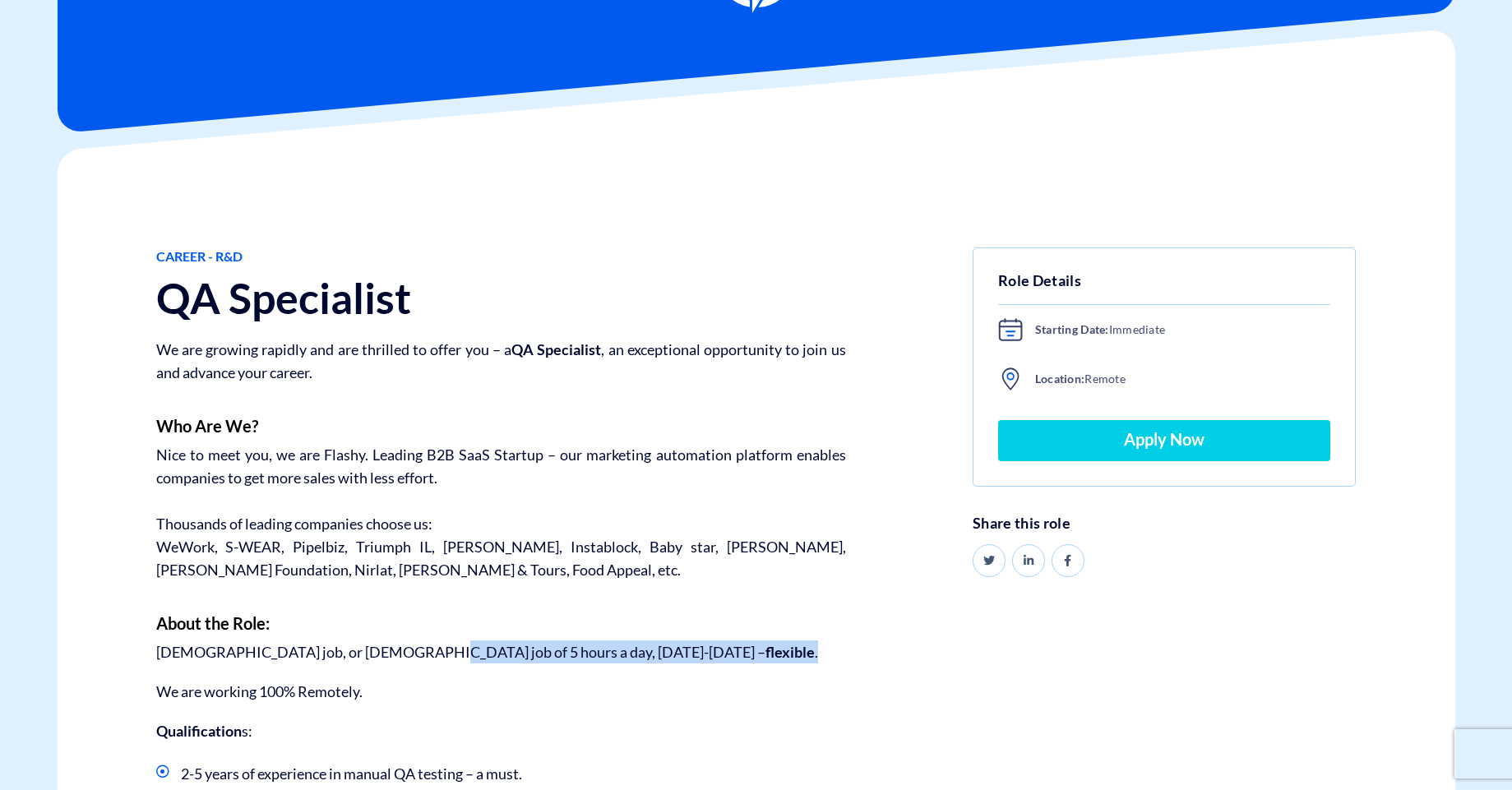
click at [651, 657] on p "[DEMOGRAPHIC_DATA] job, or [DEMOGRAPHIC_DATA] job of 5 hours a day, [DATE]-[DAT…" at bounding box center [501, 652] width 689 height 23
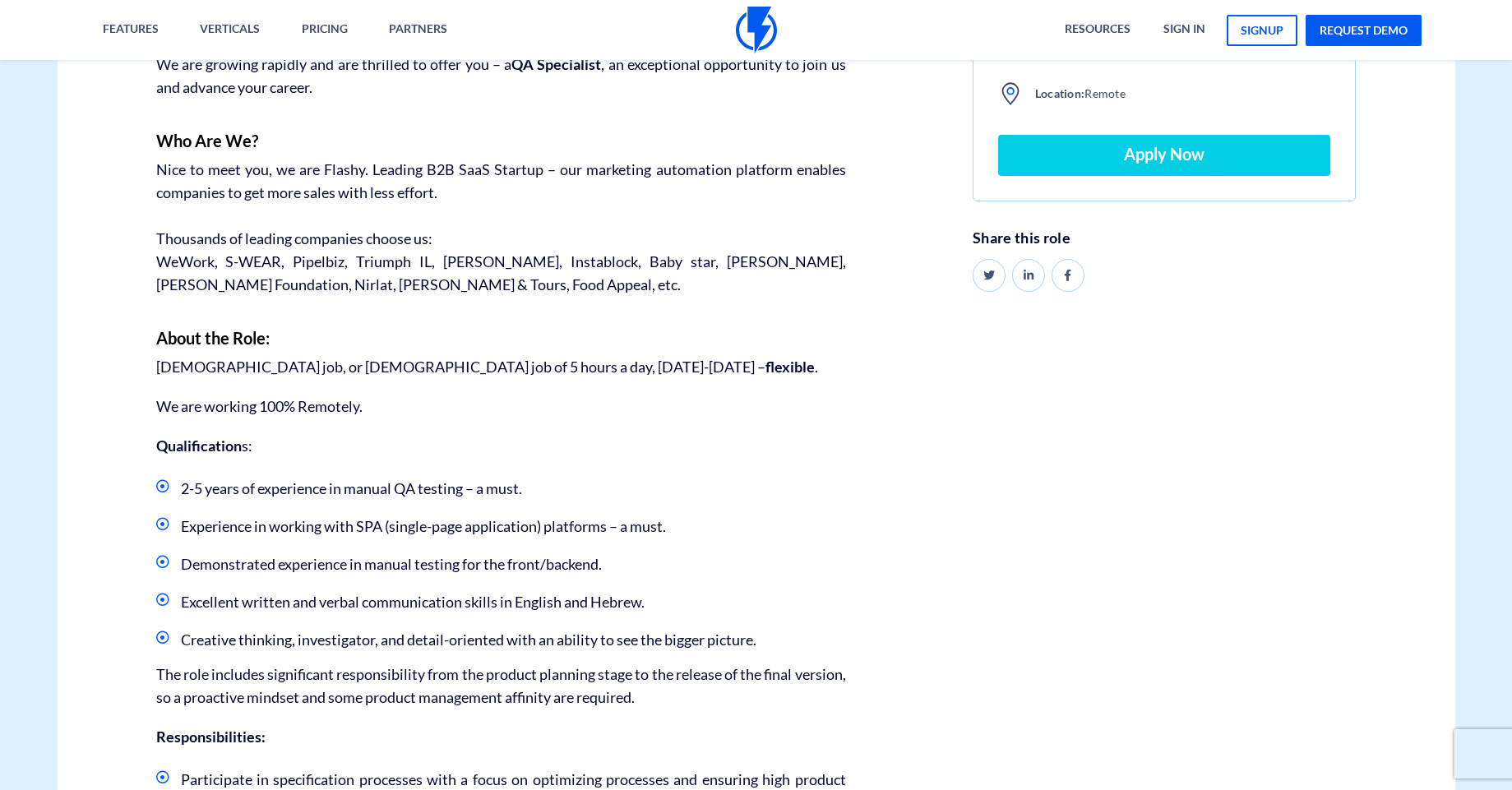
scroll to position [395, 0]
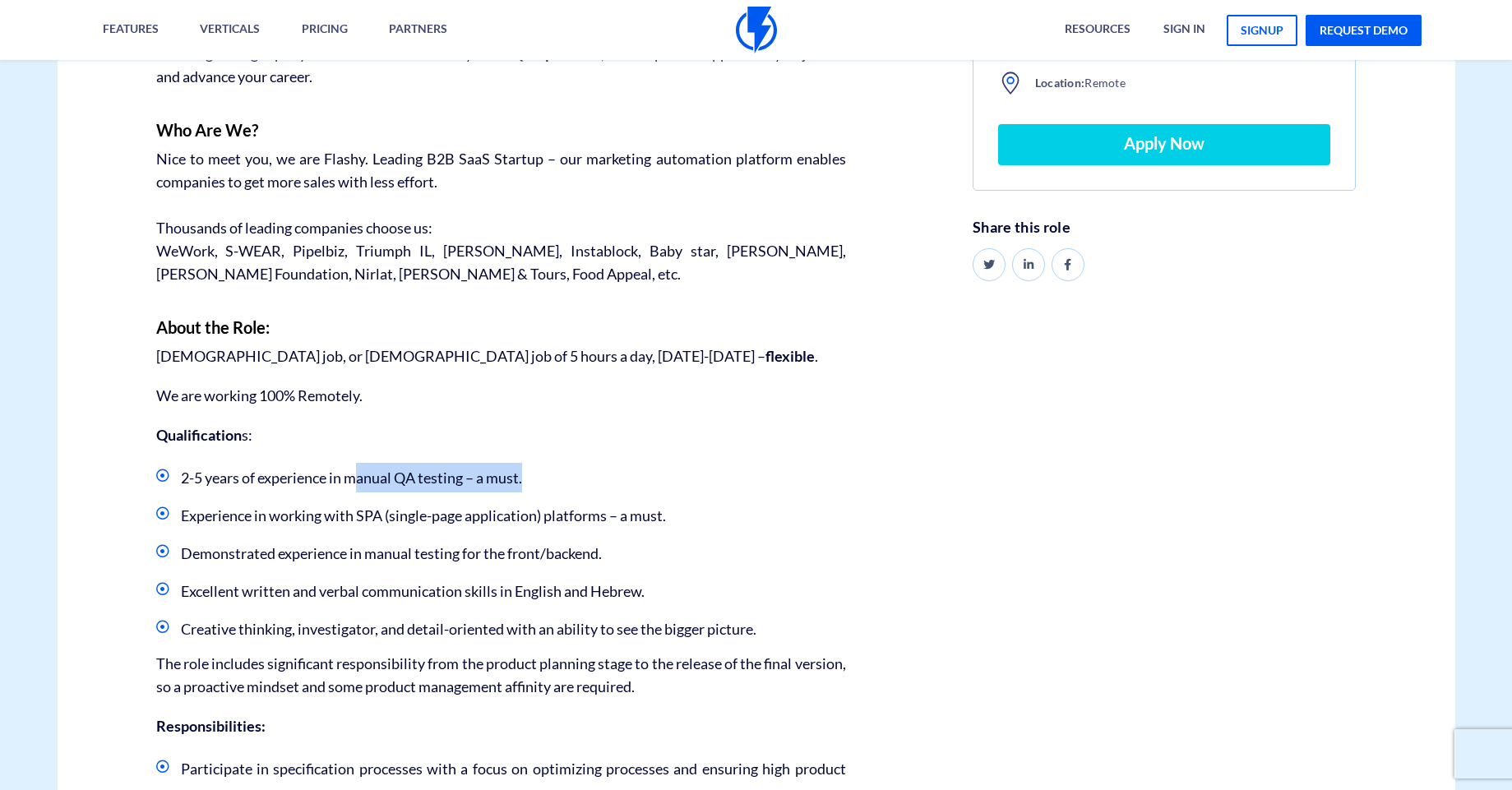
drag, startPoint x: 359, startPoint y: 481, endPoint x: 557, endPoint y: 480, distance: 198.0
click at [556, 480] on li "2-5 years of experience in manual QA testing – a must." at bounding box center [501, 478] width 689 height 30
click at [557, 480] on li "2-5 years of experience in manual QA testing – a must." at bounding box center [501, 478] width 689 height 30
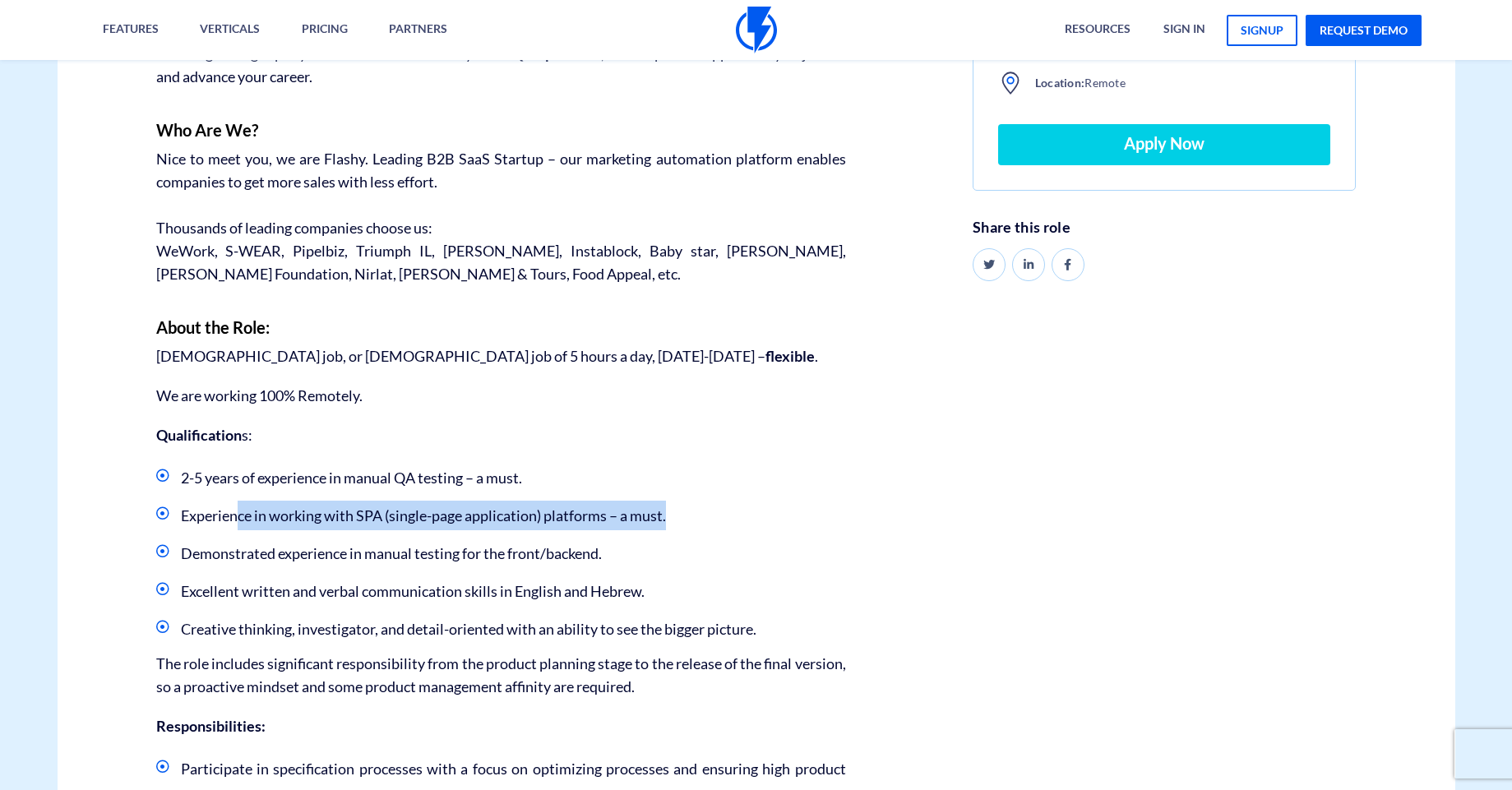
drag, startPoint x: 241, startPoint y: 520, endPoint x: 730, endPoint y: 503, distance: 489.3
click at [730, 503] on li "Experience in working with SPA (single-page application) platforms – a must." at bounding box center [501, 515] width 689 height 30
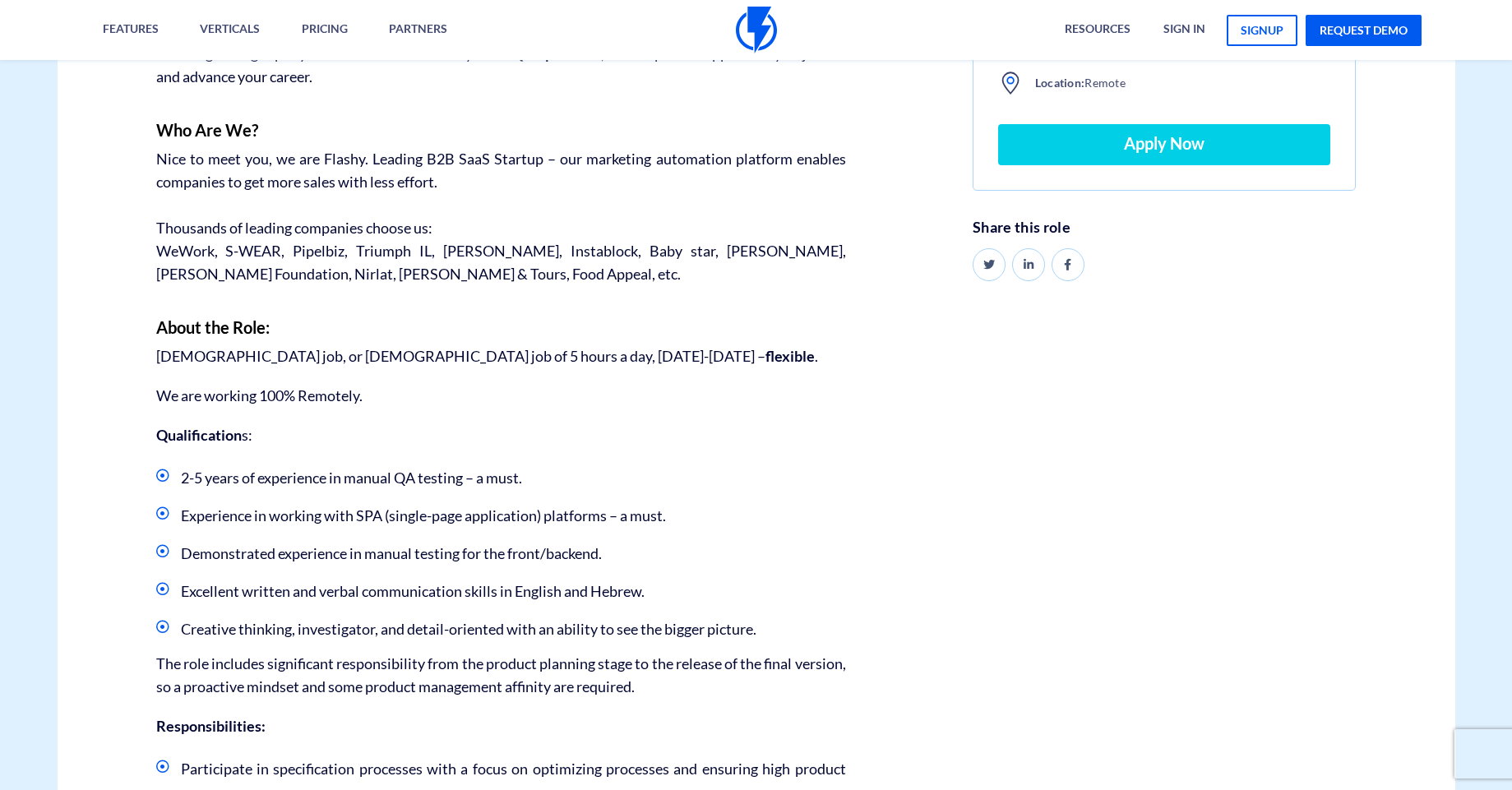
click at [730, 503] on li "Experience in working with SPA (single-page application) platforms – a must." at bounding box center [501, 515] width 689 height 30
drag, startPoint x: 221, startPoint y: 555, endPoint x: 669, endPoint y: 553, distance: 448.0
click at [669, 553] on li "Demonstrated experience in manual testing for the front/backend." at bounding box center [501, 553] width 689 height 30
click at [668, 553] on li "Demonstrated experience in manual testing for the front/backend." at bounding box center [501, 553] width 689 height 30
drag, startPoint x: 346, startPoint y: 591, endPoint x: 800, endPoint y: 575, distance: 454.3
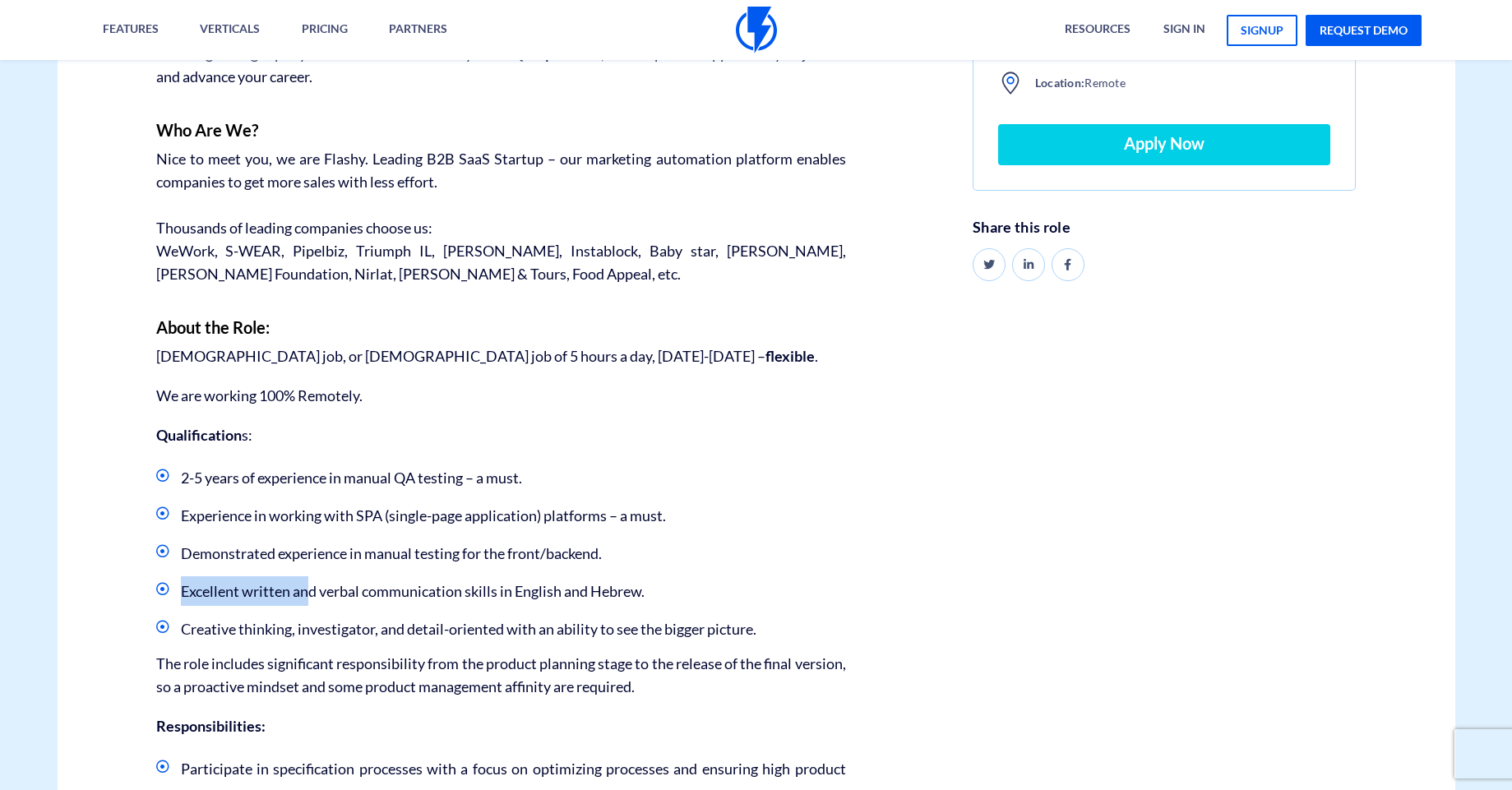
click at [800, 575] on ul "2-5 years of experience in manual QA testing – a must. Experience in working wi…" at bounding box center [501, 554] width 689 height 181
click at [801, 575] on ul "2-5 years of experience in manual QA testing – a must. Experience in working wi…" at bounding box center [501, 554] width 689 height 181
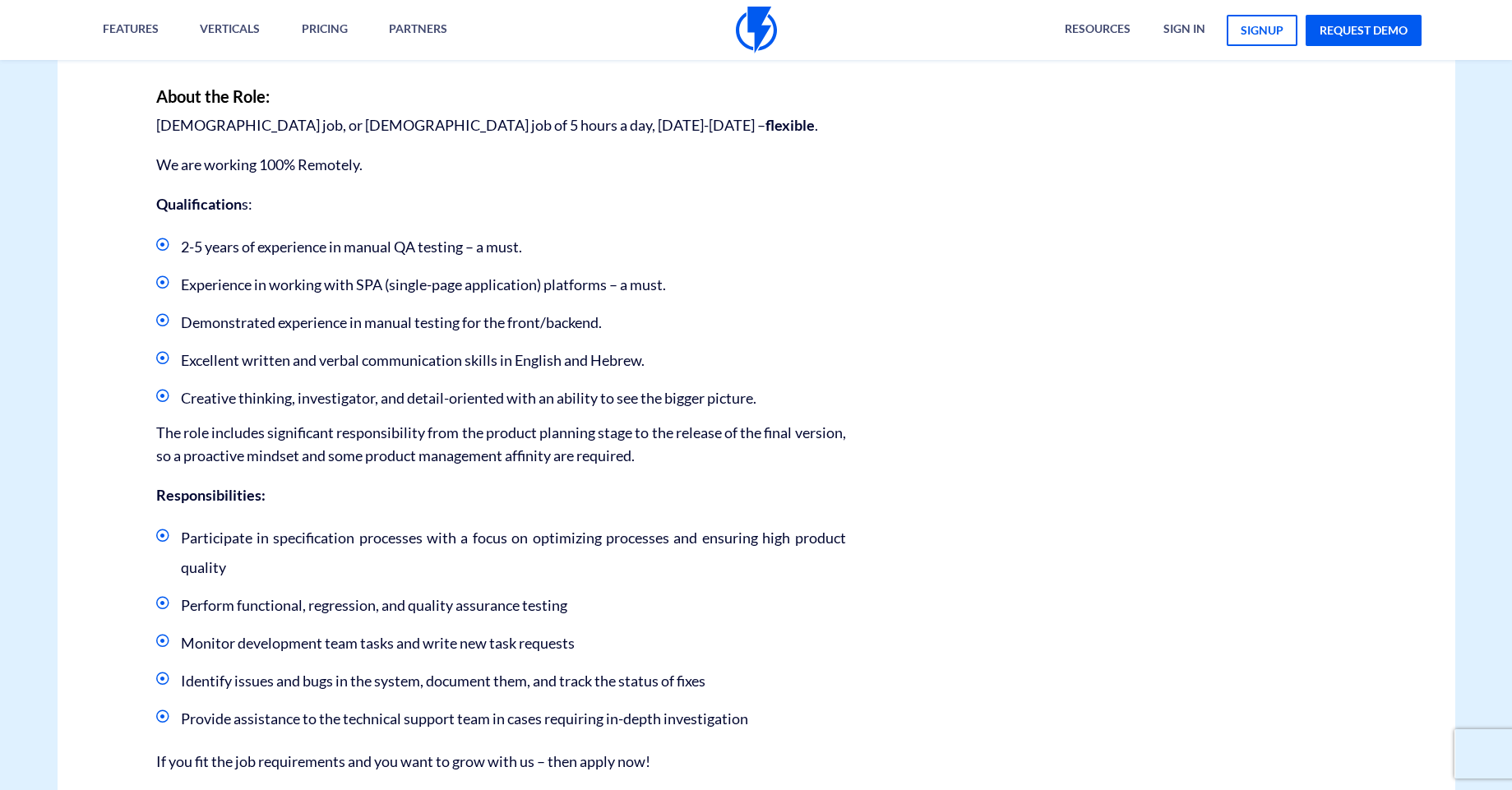
scroll to position [592, 0]
